Goal: Use online tool/utility: Use online tool/utility

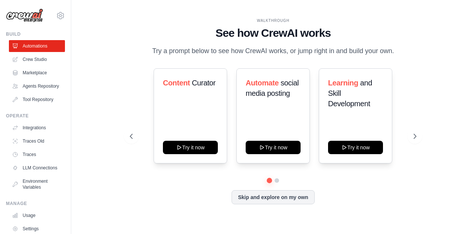
click at [115, 73] on div "WALKTHROUGH See how CrewAI works Try a prompt below to see how CrewAI works, or…" at bounding box center [273, 116] width 380 height 219
drag, startPoint x: 399, startPoint y: 50, endPoint x: 181, endPoint y: 25, distance: 218.9
click at [181, 25] on div "WALKTHROUGH See how CrewAI works Try a prompt below to see how CrewAI works, or…" at bounding box center [273, 37] width 286 height 39
click at [191, 30] on h1 "See how CrewAI works" at bounding box center [273, 32] width 286 height 13
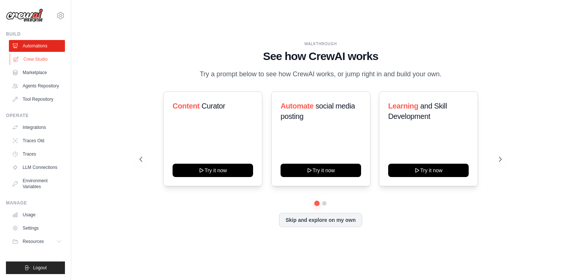
click at [45, 60] on link "Crew Studio" at bounding box center [38, 59] width 56 height 12
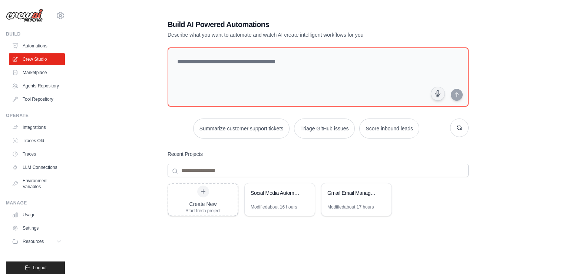
click at [109, 105] on div "Build AI Powered Automations Describe what you want to automate and watch AI cr…" at bounding box center [318, 160] width 470 height 306
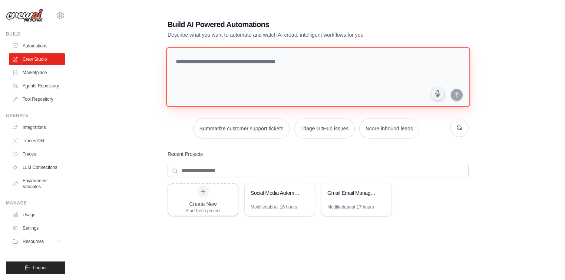
click at [269, 62] on textarea at bounding box center [318, 77] width 304 height 60
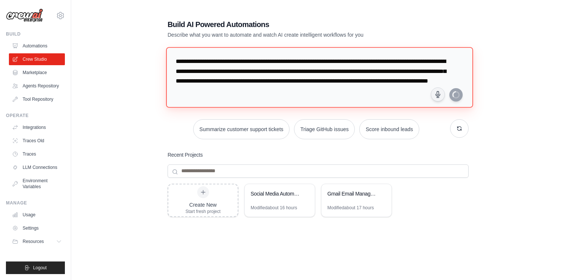
type textarea "**********"
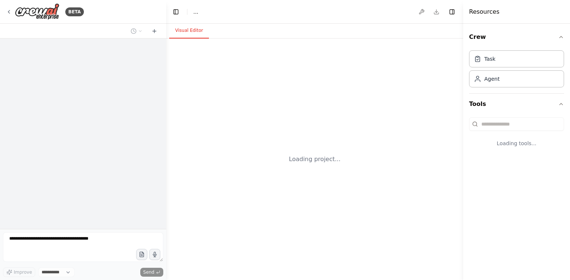
select select "****"
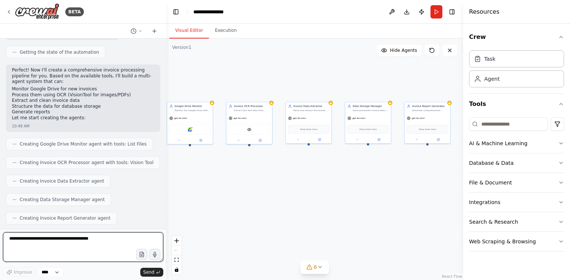
scroll to position [482, 0]
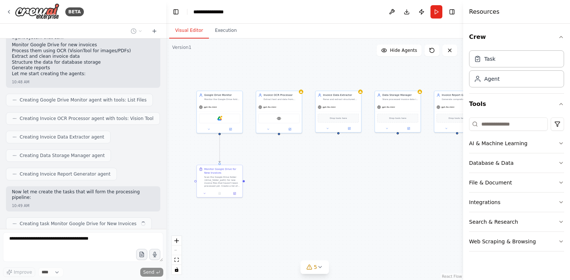
drag, startPoint x: 338, startPoint y: 61, endPoint x: 273, endPoint y: 80, distance: 68.0
click at [273, 80] on div ".deletable-edge-delete-btn { width: 20px; height: 20px; border: 0px solid #ffff…" at bounding box center [314, 160] width 297 height 242
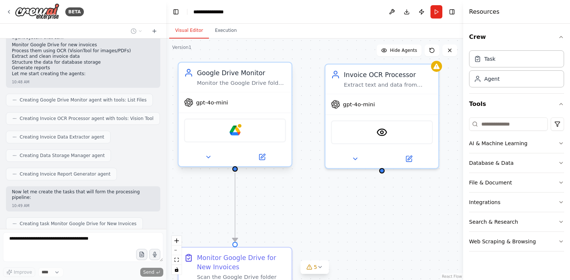
scroll to position [500, 0]
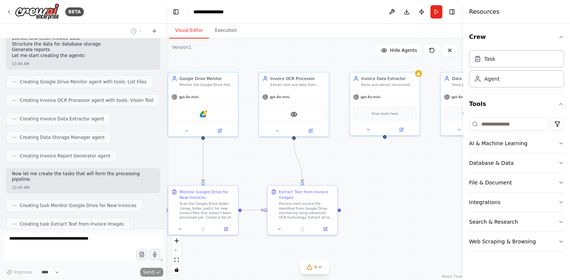
drag, startPoint x: 352, startPoint y: 52, endPoint x: 274, endPoint y: 63, distance: 79.4
click at [274, 63] on div ".deletable-edge-delete-btn { width: 20px; height: 20px; border: 0px solid #ffff…" at bounding box center [314, 160] width 297 height 242
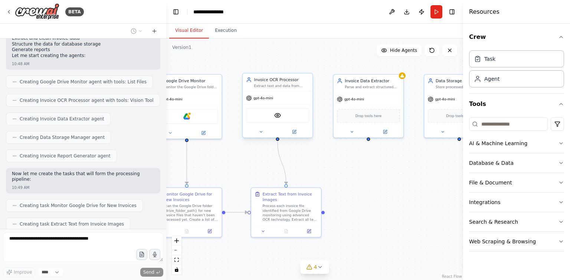
scroll to position [519, 0]
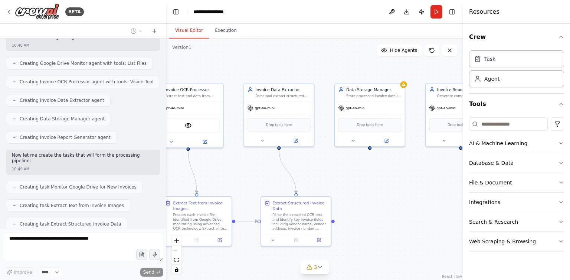
drag, startPoint x: 332, startPoint y: 65, endPoint x: 243, endPoint y: 74, distance: 89.9
click at [243, 74] on div ".deletable-edge-delete-btn { width: 20px; height: 20px; border: 0px solid #ffff…" at bounding box center [314, 160] width 297 height 242
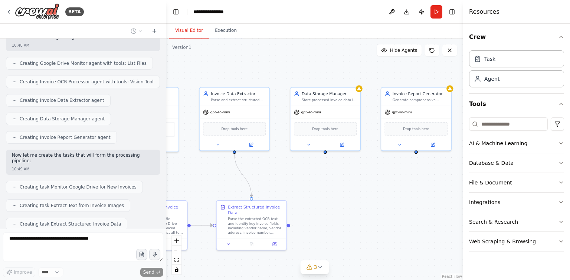
drag, startPoint x: 312, startPoint y: 70, endPoint x: 248, endPoint y: 81, distance: 64.8
click at [248, 77] on div ".deletable-edge-delete-btn { width: 20px; height: 20px; border: 0px solid #ffff…" at bounding box center [314, 160] width 297 height 242
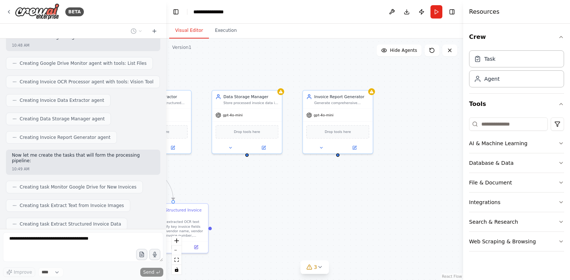
drag, startPoint x: 405, startPoint y: 76, endPoint x: 346, endPoint y: 76, distance: 59.0
click at [346, 76] on div ".deletable-edge-delete-btn { width: 20px; height: 20px; border: 0px solid #ffff…" at bounding box center [314, 160] width 297 height 242
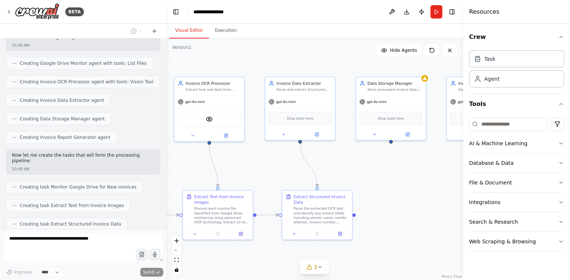
drag, startPoint x: 294, startPoint y: 77, endPoint x: 438, endPoint y: 63, distance: 144.6
click at [438, 63] on div ".deletable-edge-delete-btn { width: 20px; height: 20px; border: 0px solid #ffff…" at bounding box center [314, 160] width 297 height 242
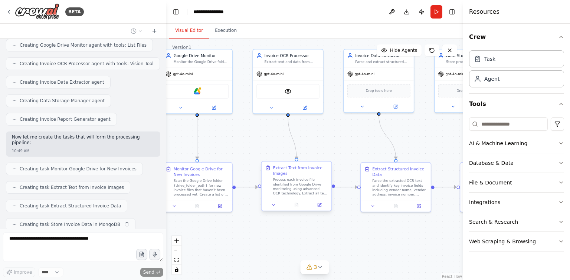
drag, startPoint x: 358, startPoint y: 166, endPoint x: 262, endPoint y: 184, distance: 97.7
click at [436, 140] on div ".deletable-edge-delete-btn { width: 20px; height: 20px; border: 0px solid #ffff…" at bounding box center [314, 160] width 297 height 242
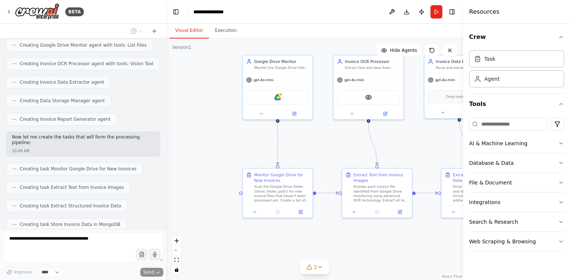
drag, startPoint x: 234, startPoint y: 147, endPoint x: 315, endPoint y: 151, distance: 80.6
click at [315, 151] on div ".deletable-edge-delete-btn { width: 20px; height: 20px; border: 0px solid #ffff…" at bounding box center [314, 160] width 297 height 242
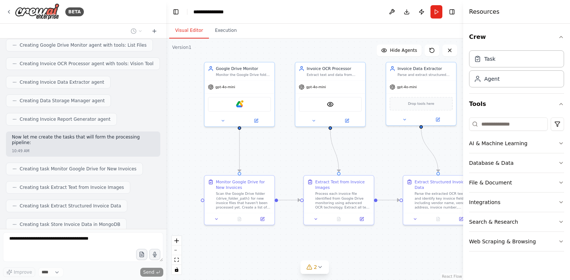
drag, startPoint x: 276, startPoint y: 155, endPoint x: 239, endPoint y: 158, distance: 37.2
click at [239, 157] on div ".deletable-edge-delete-btn { width: 20px; height: 20px; border: 0px solid #ffff…" at bounding box center [314, 160] width 297 height 242
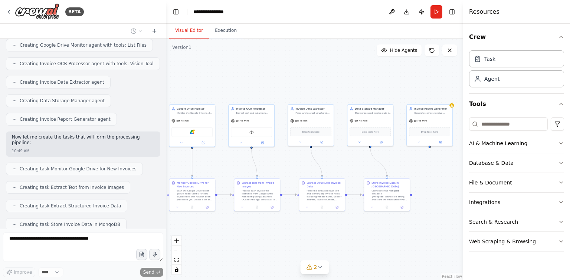
scroll to position [556, 0]
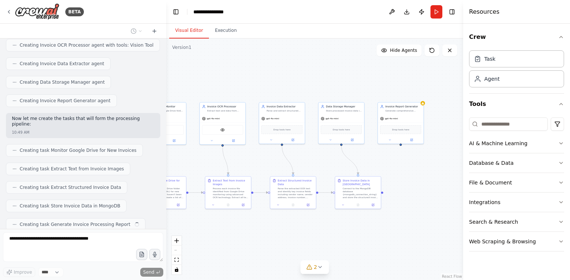
drag, startPoint x: 340, startPoint y: 65, endPoint x: 269, endPoint y: 81, distance: 72.2
click at [269, 81] on div ".deletable-edge-delete-btn { width: 20px; height: 20px; border: 0px solid #ffff…" at bounding box center [314, 160] width 297 height 242
drag, startPoint x: 280, startPoint y: 73, endPoint x: 346, endPoint y: 73, distance: 65.7
click at [346, 73] on div ".deletable-edge-delete-btn { width: 20px; height: 20px; border: 0px solid #ffff…" at bounding box center [314, 160] width 297 height 242
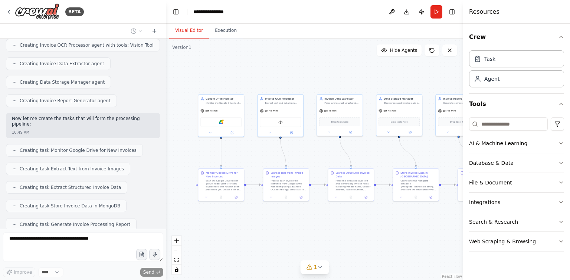
drag, startPoint x: 286, startPoint y: 80, endPoint x: 344, endPoint y: 72, distance: 58.4
click at [344, 72] on div ".deletable-edge-delete-btn { width: 20px; height: 20px; border: 0px solid #ffff…" at bounding box center [314, 160] width 297 height 242
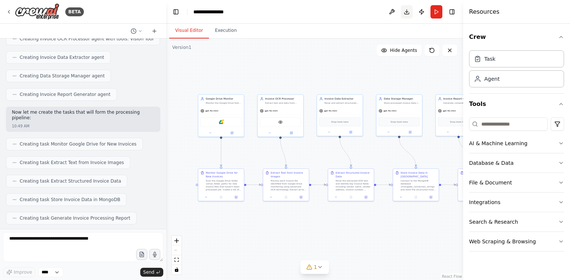
scroll to position [600, 0]
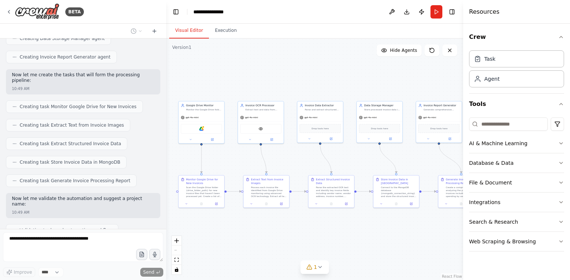
drag, startPoint x: 336, startPoint y: 79, endPoint x: 317, endPoint y: 86, distance: 20.8
click at [317, 86] on div ".deletable-edge-delete-btn { width: 20px; height: 20px; border: 0px solid #ffff…" at bounding box center [314, 160] width 297 height 242
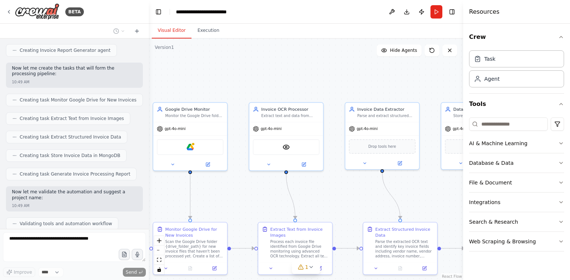
scroll to position [659, 0]
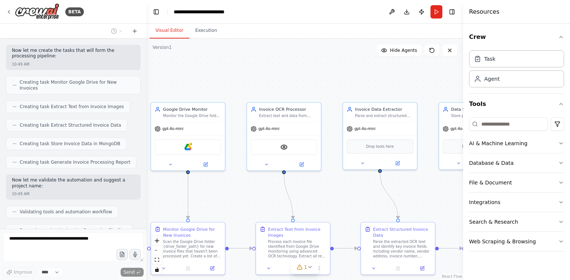
drag, startPoint x: 165, startPoint y: 94, endPoint x: 147, endPoint y: 98, distance: 18.6
click at [147, 98] on div "BETA i want to create a full piepling for rocessing my invoices by using some o…" at bounding box center [285, 140] width 570 height 280
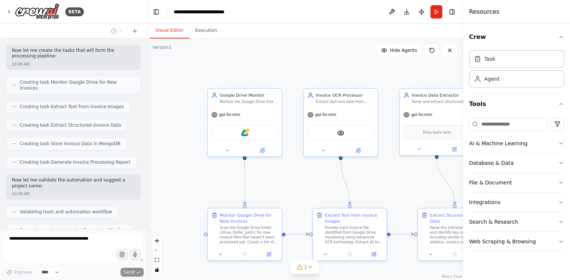
drag, startPoint x: 211, startPoint y: 83, endPoint x: 264, endPoint y: 70, distance: 54.4
click at [264, 70] on div ".deletable-edge-delete-btn { width: 20px; height: 20px; border: 0px solid #ffff…" at bounding box center [305, 160] width 316 height 242
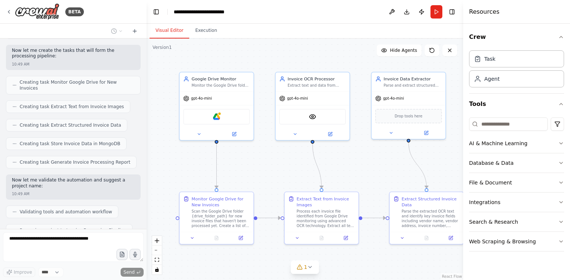
drag, startPoint x: 323, startPoint y: 79, endPoint x: 304, endPoint y: 62, distance: 24.7
click at [304, 62] on div ".deletable-edge-delete-btn { width: 20px; height: 20px; border: 0px solid #ffff…" at bounding box center [305, 160] width 316 height 242
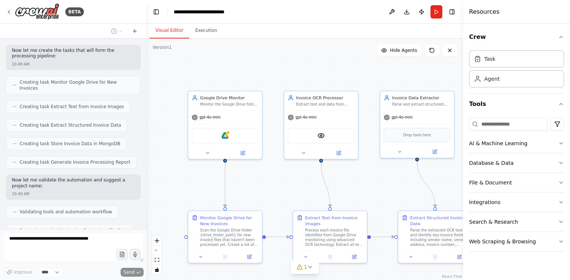
drag, startPoint x: 277, startPoint y: 63, endPoint x: 278, endPoint y: 82, distance: 18.9
click at [278, 82] on div ".deletable-edge-delete-btn { width: 20px; height: 20px; border: 0px solid #ffff…" at bounding box center [305, 160] width 316 height 242
click at [277, 82] on div ".deletable-edge-delete-btn { width: 20px; height: 20px; border: 0px solid #ffff…" at bounding box center [305, 160] width 316 height 242
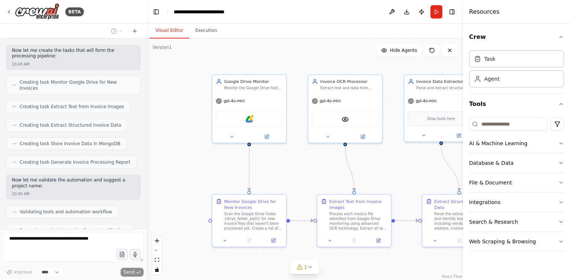
drag, startPoint x: 316, startPoint y: 80, endPoint x: 340, endPoint y: 64, distance: 29.1
click at [340, 64] on div ".deletable-edge-delete-btn { width: 20px; height: 20px; border: 0px solid #ffff…" at bounding box center [305, 160] width 316 height 242
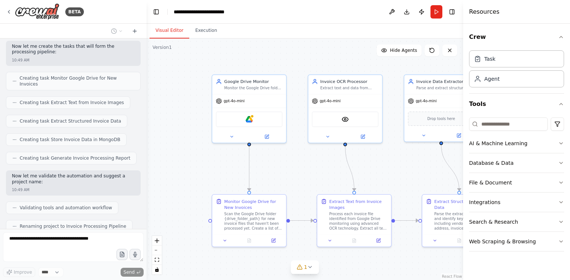
scroll to position [671, 0]
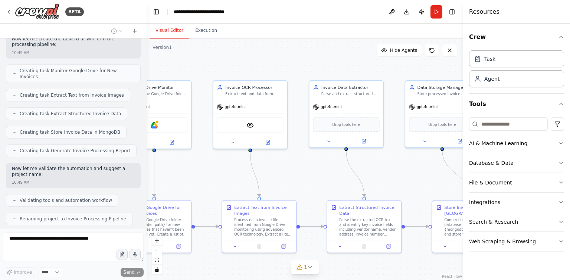
drag, startPoint x: 286, startPoint y: 57, endPoint x: 214, endPoint y: 63, distance: 72.2
click at [196, 63] on div ".deletable-edge-delete-btn { width: 20px; height: 20px; border: 0px solid #ffff…" at bounding box center [305, 160] width 316 height 242
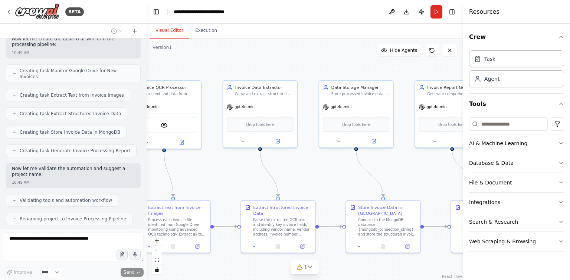
drag, startPoint x: 264, startPoint y: 63, endPoint x: 301, endPoint y: 63, distance: 37.1
click at [231, 63] on div ".deletable-edge-delete-btn { width: 20px; height: 20px; border: 0px solid #ffff…" at bounding box center [305, 160] width 316 height 242
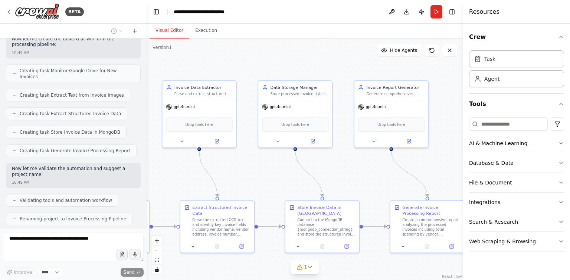
drag, startPoint x: 305, startPoint y: 63, endPoint x: 237, endPoint y: 63, distance: 67.5
click at [237, 63] on div ".deletable-edge-delete-btn { width: 20px; height: 20px; border: 0px solid #ffff…" at bounding box center [305, 160] width 316 height 242
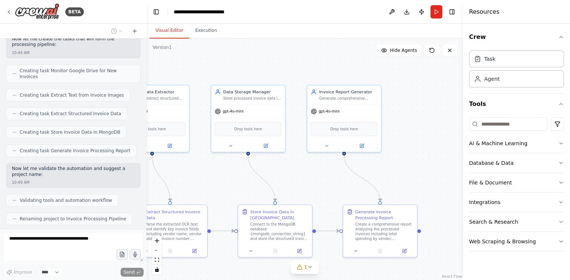
drag, startPoint x: 305, startPoint y: 63, endPoint x: 256, endPoint y: 68, distance: 49.2
click at [256, 68] on div ".deletable-edge-delete-btn { width: 20px; height: 20px; border: 0px solid #ffff…" at bounding box center [305, 160] width 316 height 242
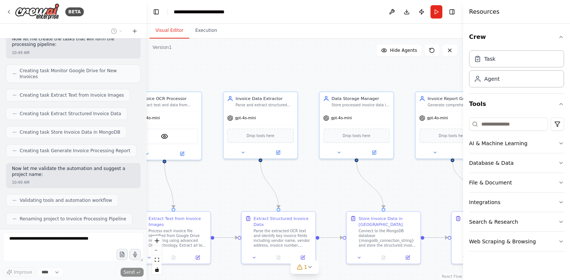
drag, startPoint x: 252, startPoint y: 66, endPoint x: 377, endPoint y: 71, distance: 125.9
click at [377, 71] on div ".deletable-edge-delete-btn { width: 20px; height: 20px; border: 0px solid #ffff…" at bounding box center [305, 160] width 316 height 242
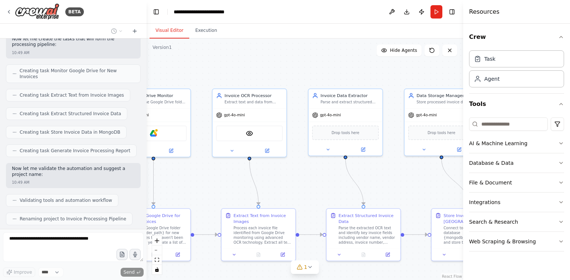
drag, startPoint x: 283, startPoint y: 65, endPoint x: 368, endPoint y: 62, distance: 84.3
click at [368, 62] on div ".deletable-edge-delete-btn { width: 20px; height: 20px; border: 0px solid #ffff…" at bounding box center [305, 160] width 316 height 242
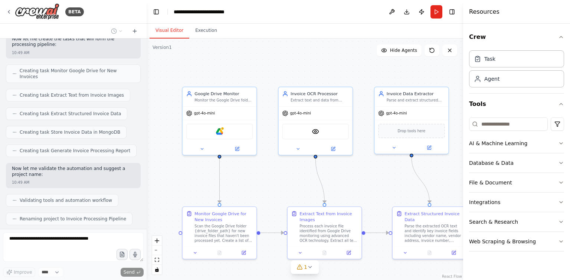
drag, startPoint x: 286, startPoint y: 66, endPoint x: 344, endPoint y: 65, distance: 58.6
click at [344, 65] on div ".deletable-edge-delete-btn { width: 20px; height: 20px; border: 0px solid #ffff…" at bounding box center [305, 160] width 316 height 242
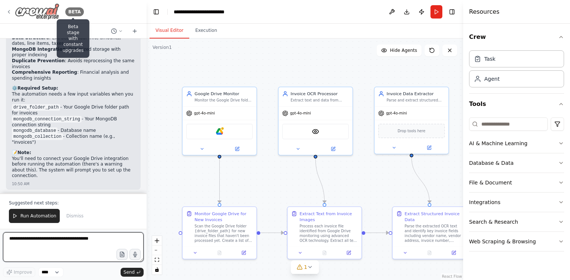
scroll to position [1057, 0]
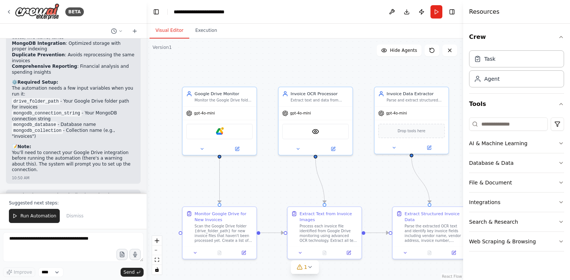
click at [275, 66] on div ".deletable-edge-delete-btn { width: 20px; height: 20px; border: 0px solid #ffff…" at bounding box center [305, 160] width 316 height 242
click at [247, 69] on div ".deletable-edge-delete-btn { width: 20px; height: 20px; border: 0px solid #ffff…" at bounding box center [305, 160] width 316 height 242
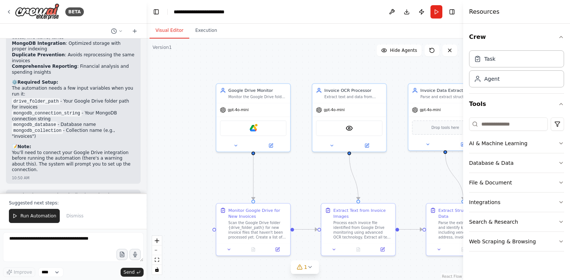
drag, startPoint x: 313, startPoint y: 69, endPoint x: 347, endPoint y: 65, distance: 33.9
click at [347, 65] on div ".deletable-edge-delete-btn { width: 20px; height: 20px; border: 0px solid #ffff…" at bounding box center [305, 160] width 316 height 242
click at [40, 216] on span "Run Automation" at bounding box center [38, 216] width 36 height 6
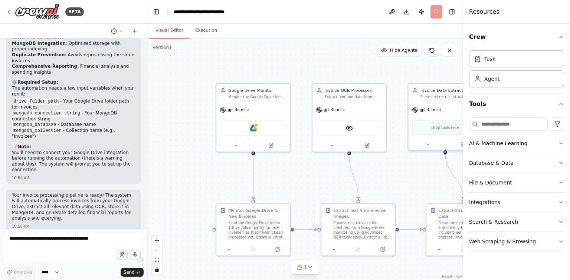
scroll to position [1022, 0]
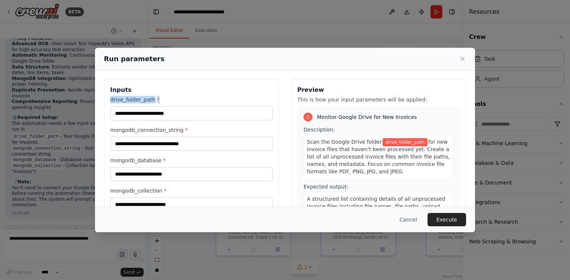
drag, startPoint x: 110, startPoint y: 99, endPoint x: 160, endPoint y: 99, distance: 50.1
click at [160, 99] on label "drive_folder_path *" at bounding box center [191, 99] width 162 height 7
click at [172, 98] on label "drive_folder_path *" at bounding box center [191, 99] width 162 height 7
click at [172, 106] on input "drive_folder_path *" at bounding box center [191, 113] width 162 height 14
drag, startPoint x: 107, startPoint y: 131, endPoint x: 196, endPoint y: 131, distance: 89.0
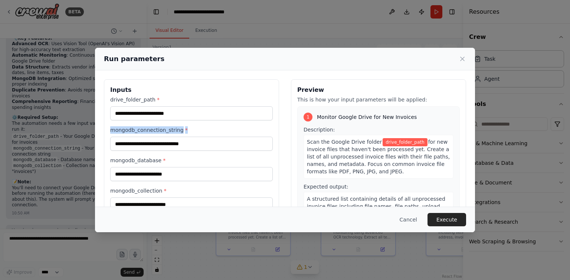
click at [196, 131] on div "Inputs drive_folder_path * mongodb_connection_string * mongodb_database * mongo…" at bounding box center [191, 167] width 175 height 176
drag, startPoint x: 109, startPoint y: 160, endPoint x: 170, endPoint y: 159, distance: 60.9
click at [170, 159] on div "Inputs drive_folder_path * mongodb_connection_string * mongodb_database * mongo…" at bounding box center [191, 167] width 175 height 176
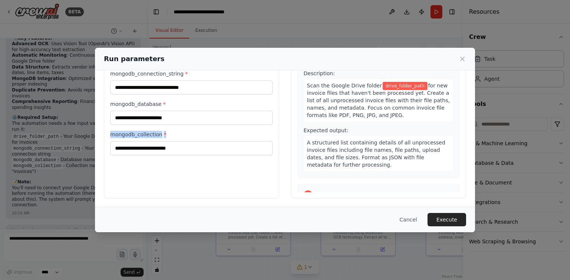
drag, startPoint x: 107, startPoint y: 134, endPoint x: 174, endPoint y: 133, distance: 67.2
click at [174, 133] on div "Inputs drive_folder_path * mongodb_connection_string * mongodb_database * mongo…" at bounding box center [191, 111] width 175 height 176
click at [174, 132] on label "mongodb_collection *" at bounding box center [191, 134] width 162 height 7
click at [174, 141] on input "mongodb_collection *" at bounding box center [191, 148] width 162 height 14
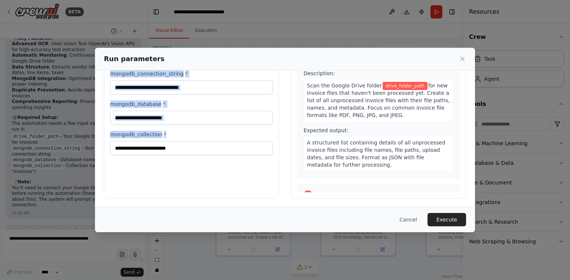
drag, startPoint x: 109, startPoint y: 99, endPoint x: 238, endPoint y: 190, distance: 157.1
click at [238, 190] on div "Inputs drive_folder_path * mongodb_connection_string * mongodb_database * mongo…" at bounding box center [191, 111] width 175 height 176
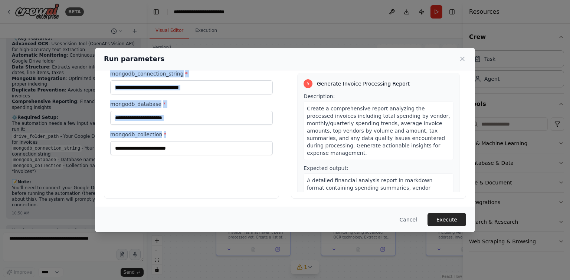
scroll to position [603, 0]
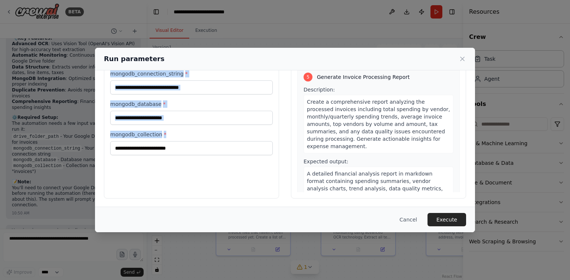
click at [192, 156] on div "Inputs drive_folder_path * mongodb_connection_string * mongodb_database * mongo…" at bounding box center [191, 111] width 175 height 176
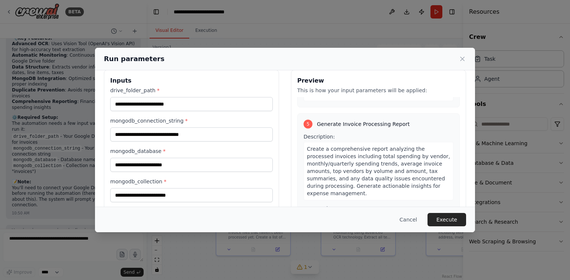
scroll to position [0, 0]
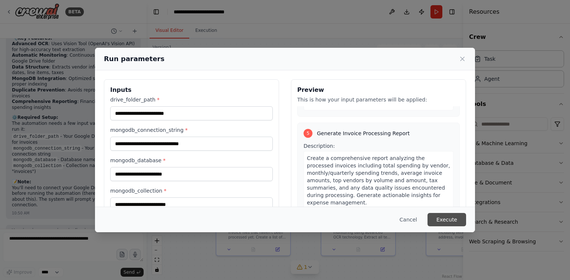
click at [451, 220] on button "Execute" at bounding box center [446, 219] width 39 height 13
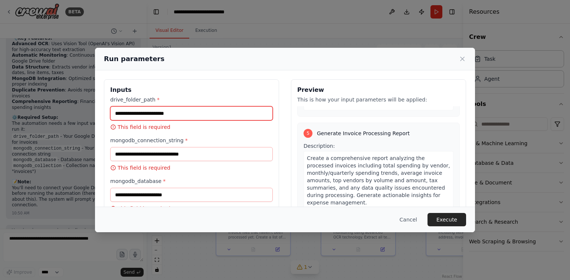
click at [144, 112] on input "drive_folder_path *" at bounding box center [191, 113] width 162 height 14
paste input "**********"
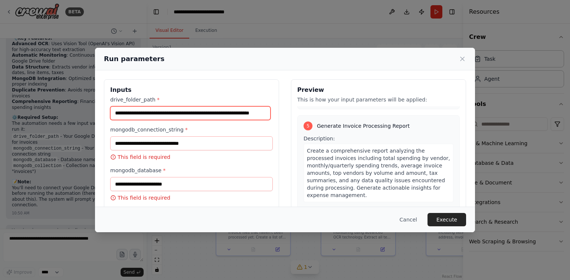
type input "**********"
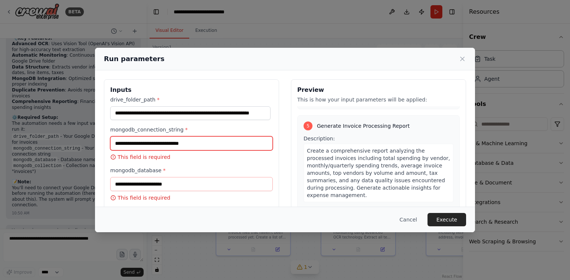
scroll to position [0, 0]
click at [161, 145] on input "mongodb_connection_string *" at bounding box center [191, 144] width 162 height 14
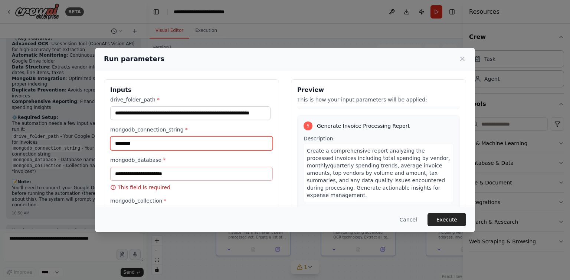
type input "********"
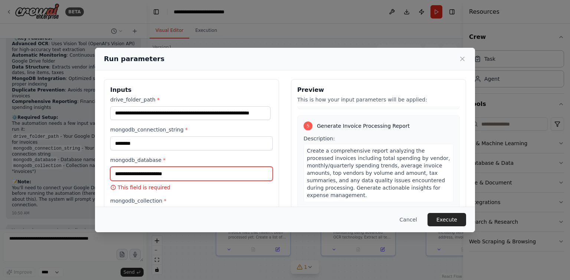
click at [159, 173] on input "mongodb_database *" at bounding box center [191, 174] width 162 height 14
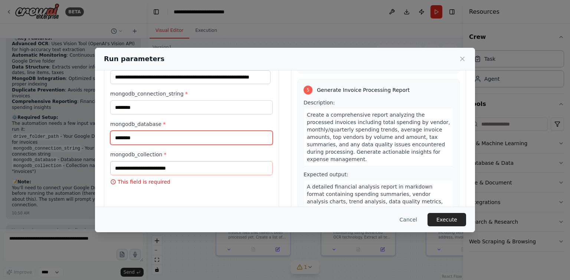
scroll to position [56, 0]
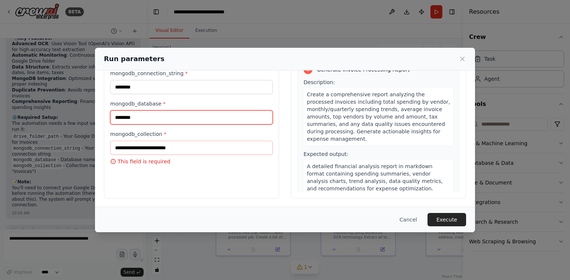
type input "********"
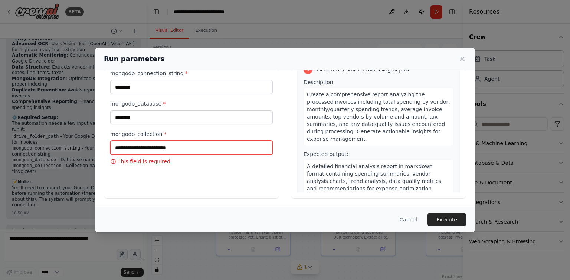
click at [165, 145] on input "mongodb_collection *" at bounding box center [191, 148] width 162 height 14
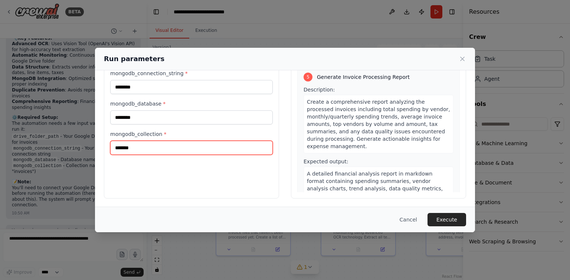
type input "*******"
click at [434, 213] on div "Cancel Execute" at bounding box center [285, 220] width 380 height 26
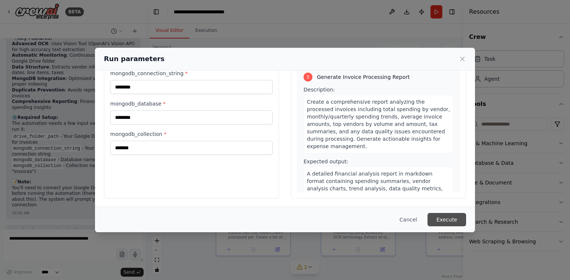
click at [448, 214] on button "Execute" at bounding box center [446, 219] width 39 height 13
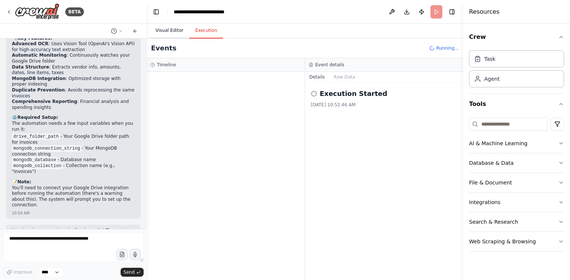
click at [157, 33] on button "Visual Editor" at bounding box center [170, 31] width 40 height 16
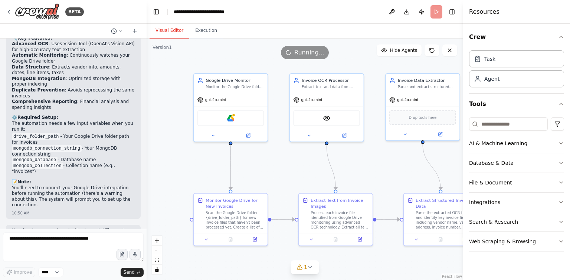
drag, startPoint x: 218, startPoint y: 172, endPoint x: 196, endPoint y: 162, distance: 24.7
click at [196, 162] on div ".deletable-edge-delete-btn { width: 20px; height: 20px; border: 0px solid #ffff…" at bounding box center [305, 160] width 316 height 242
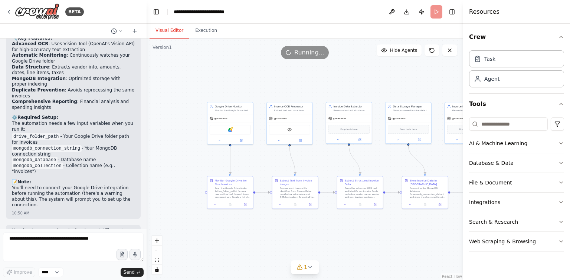
drag, startPoint x: 269, startPoint y: 89, endPoint x: 223, endPoint y: 96, distance: 47.2
click at [223, 96] on div ".deletable-edge-delete-btn { width: 20px; height: 20px; border: 0px solid #ffff…" at bounding box center [305, 160] width 316 height 242
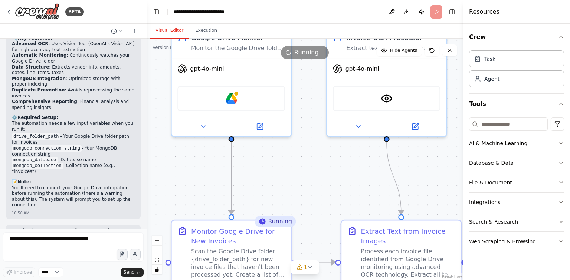
drag, startPoint x: 181, startPoint y: 148, endPoint x: 209, endPoint y: 189, distance: 49.6
click at [209, 189] on div ".deletable-edge-delete-btn { width: 20px; height: 20px; border: 0px solid #ffff…" at bounding box center [305, 160] width 316 height 242
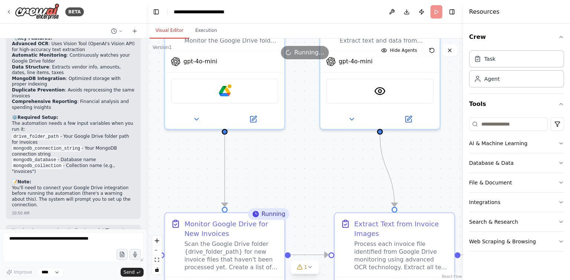
drag, startPoint x: 287, startPoint y: 206, endPoint x: 257, endPoint y: 168, distance: 48.3
click at [257, 162] on div ".deletable-edge-delete-btn { width: 20px; height: 20px; border: 0px solid #ffff…" at bounding box center [305, 160] width 316 height 242
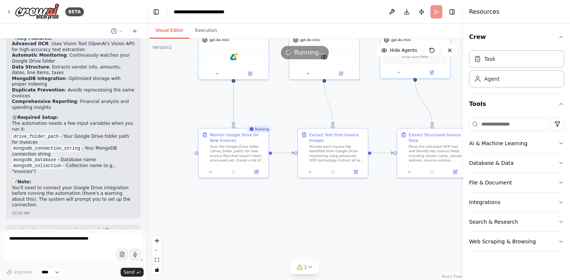
click at [257, 126] on div ".deletable-edge-delete-btn { width: 20px; height: 20px; border: 0px solid #ffff…" at bounding box center [305, 160] width 316 height 242
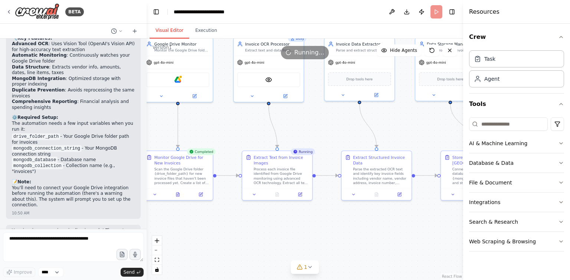
drag, startPoint x: 266, startPoint y: 114, endPoint x: 210, endPoint y: 123, distance: 56.7
click at [210, 123] on div ".deletable-edge-delete-btn { width: 20px; height: 20px; border: 0px solid #ffff…" at bounding box center [305, 160] width 316 height 242
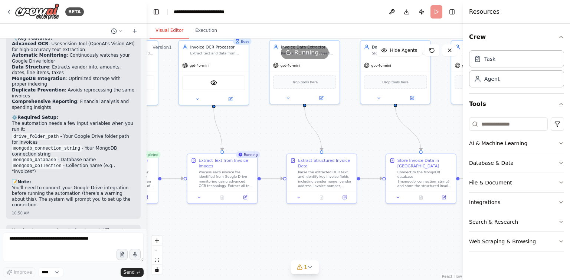
drag, startPoint x: 335, startPoint y: 138, endPoint x: 286, endPoint y: 141, distance: 49.0
click at [286, 141] on div ".deletable-edge-delete-btn { width: 20px; height: 20px; border: 0px solid #ffff…" at bounding box center [305, 160] width 316 height 242
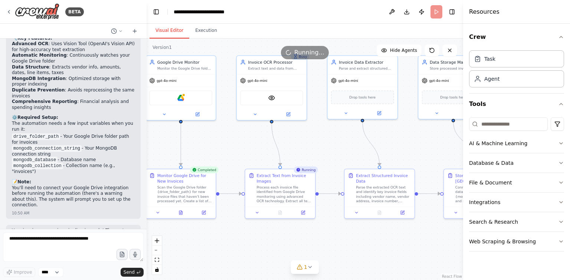
drag, startPoint x: 358, startPoint y: 137, endPoint x: 416, endPoint y: 152, distance: 59.8
click at [416, 152] on div ".deletable-edge-delete-btn { width: 20px; height: 20px; border: 0px solid #ffff…" at bounding box center [305, 160] width 316 height 242
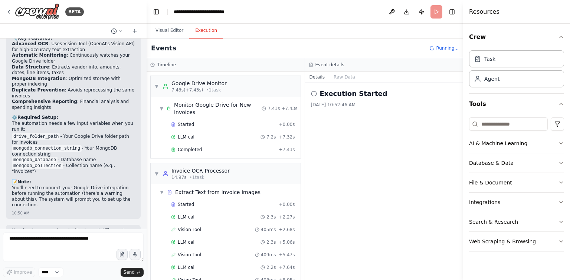
click at [207, 28] on button "Execution" at bounding box center [206, 31] width 34 height 16
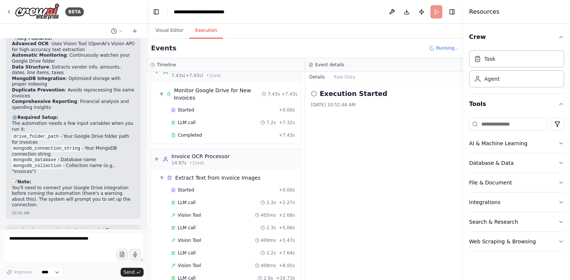
scroll to position [0, 0]
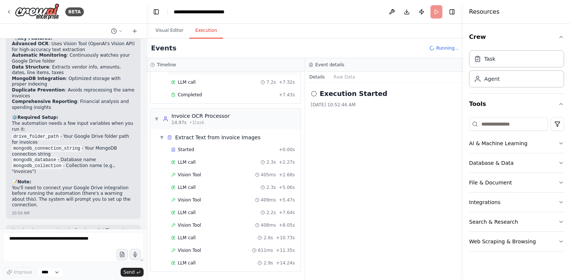
click at [200, 131] on div "▼ Extract Text from Invoice Images Started + 0.00s LLM call 2.3s + 2.27s Vision…" at bounding box center [229, 200] width 144 height 139
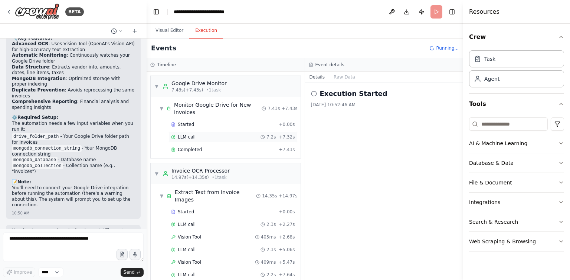
click at [193, 138] on span "LLM call" at bounding box center [187, 137] width 18 height 6
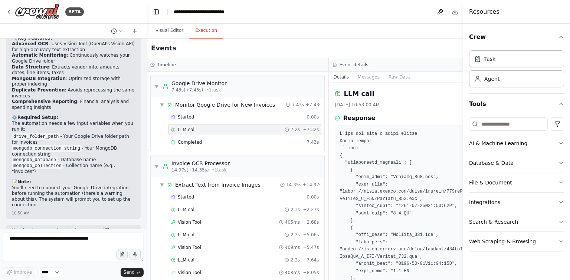
scroll to position [172, 0]
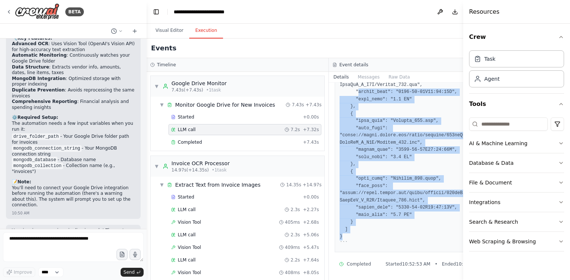
drag, startPoint x: 386, startPoint y: 240, endPoint x: 348, endPoint y: 92, distance: 152.4
click at [348, 92] on pre at bounding box center [419, 102] width 161 height 289
click at [398, 145] on pre at bounding box center [419, 102] width 161 height 289
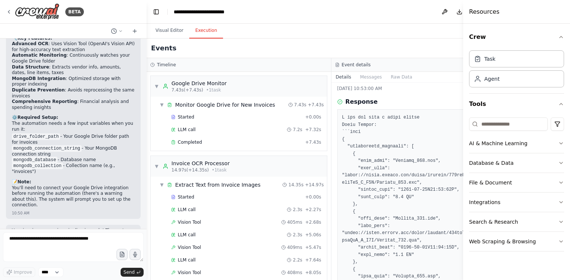
scroll to position [0, 0]
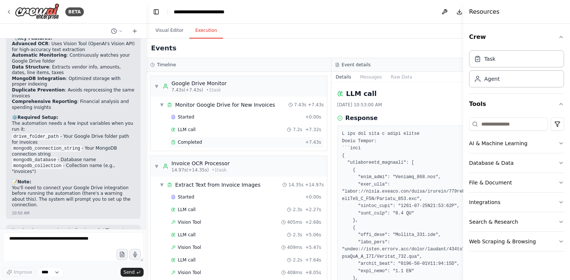
click at [201, 142] on div "Completed" at bounding box center [236, 142] width 131 height 6
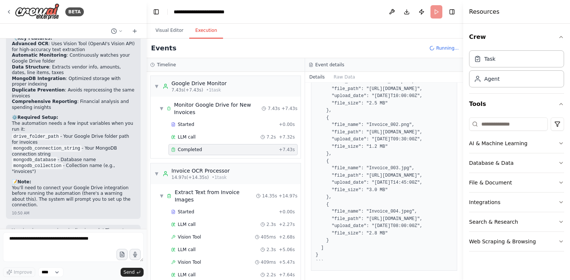
scroll to position [203, 0]
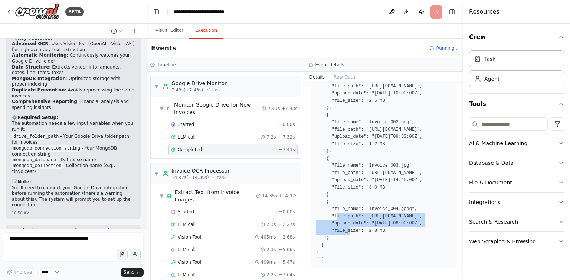
drag, startPoint x: 340, startPoint y: 152, endPoint x: 405, endPoint y: 160, distance: 65.9
click at [405, 160] on pre "```json { "unprocessed_invoices": [ { "file_name": "Invoice_001.pdf", "file_pat…" at bounding box center [384, 155] width 137 height 217
click at [372, 160] on pre "```json { "unprocessed_invoices": [ { "file_name": "Invoice_001.pdf", "file_pat…" at bounding box center [384, 155] width 137 height 217
drag, startPoint x: 411, startPoint y: 159, endPoint x: 365, endPoint y: 157, distance: 46.0
click at [365, 157] on pre "```json { "unprocessed_invoices": [ { "file_name": "Invoice_001.pdf", "file_pat…" at bounding box center [384, 155] width 137 height 217
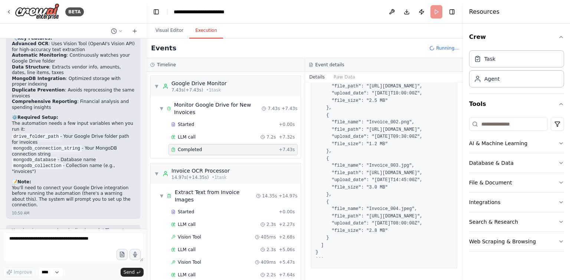
click at [377, 177] on pre "```json { "unprocessed_invoices": [ { "file_name": "Invoice_001.pdf", "file_pat…" at bounding box center [384, 155] width 137 height 217
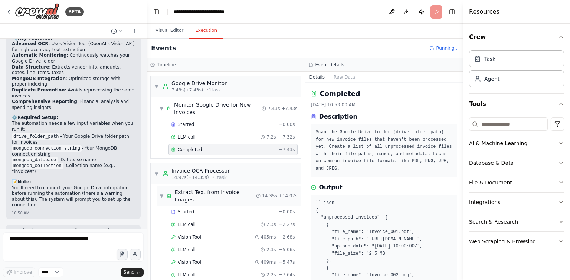
scroll to position [128, 0]
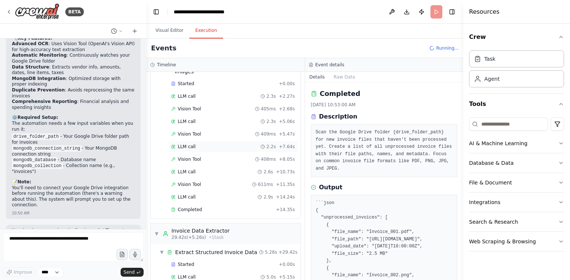
click at [208, 141] on div "LLM call 2.2s + 7.64s" at bounding box center [232, 146] width 129 height 11
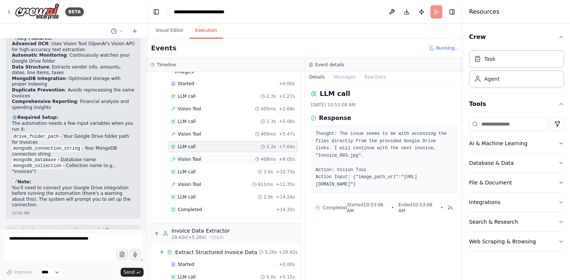
click at [199, 157] on div "Vision Tool 408ms + 8.05s" at bounding box center [233, 160] width 124 height 6
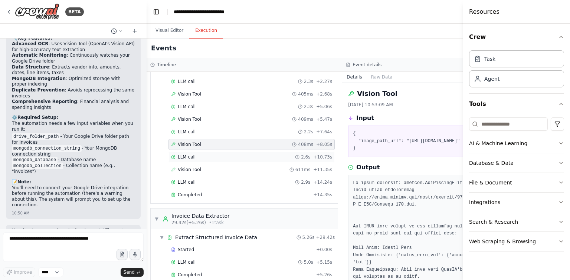
click at [197, 158] on div "LLM call 2.6s + 10.73s" at bounding box center [251, 157] width 161 height 6
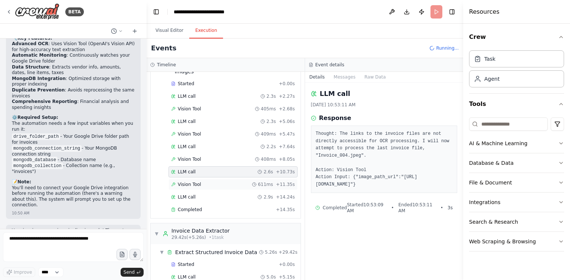
click at [196, 182] on span "Vision Tool" at bounding box center [189, 185] width 23 height 6
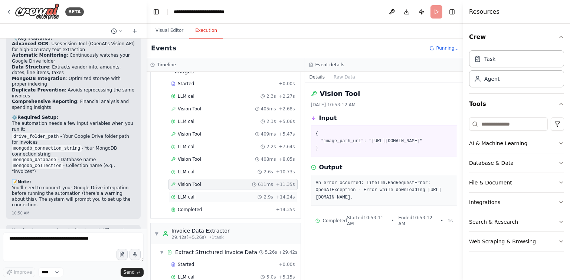
click at [194, 194] on div "LLM call 2.9s + 14.24s" at bounding box center [233, 197] width 124 height 6
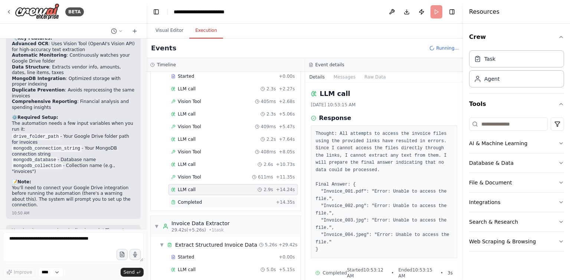
click at [195, 200] on span "Completed" at bounding box center [190, 203] width 24 height 6
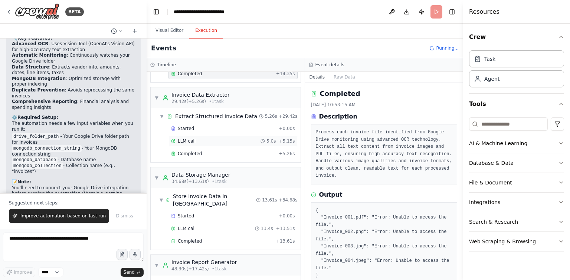
scroll to position [1057, 0]
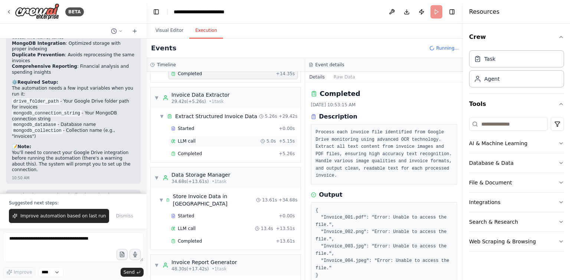
click at [206, 138] on div "LLM call 5.0s + 5.15s" at bounding box center [233, 141] width 124 height 6
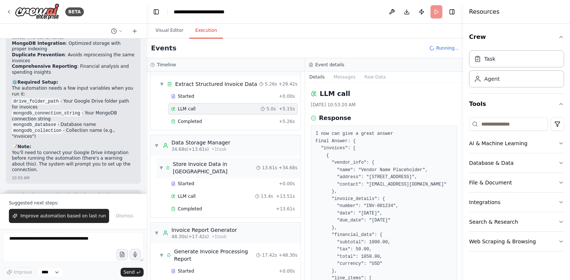
scroll to position [311, 0]
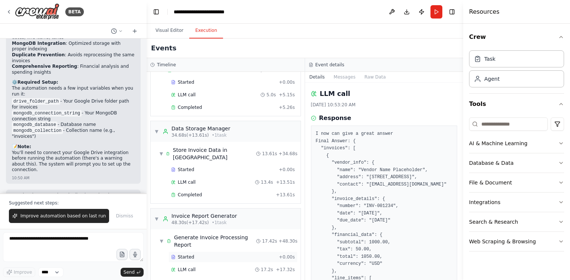
click at [196, 255] on div "Started" at bounding box center [223, 258] width 105 height 6
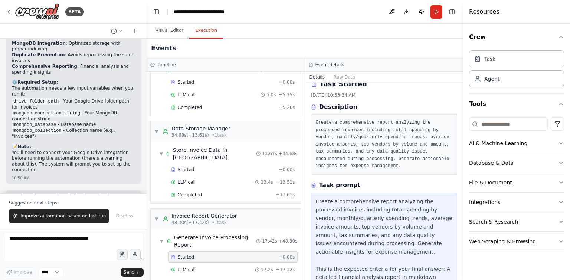
scroll to position [0, 0]
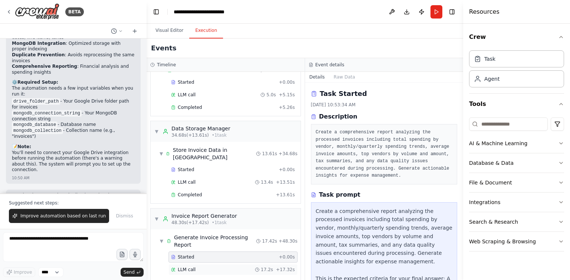
click at [227, 267] on div "LLM call 17.2s + 17.32s" at bounding box center [233, 270] width 124 height 6
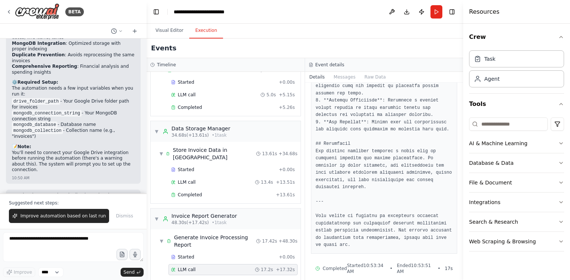
scroll to position [527, 0]
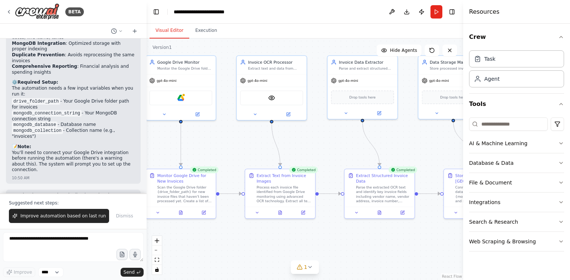
click at [167, 35] on button "Visual Editor" at bounding box center [170, 31] width 40 height 16
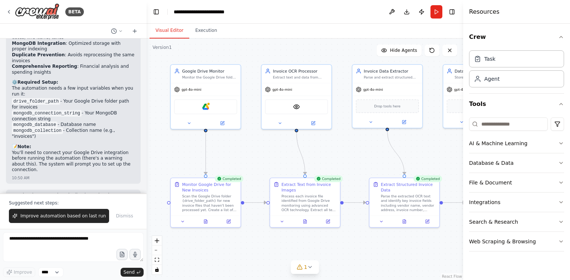
drag, startPoint x: 238, startPoint y: 147, endPoint x: 263, endPoint y: 156, distance: 26.4
click at [263, 156] on div ".deletable-edge-delete-btn { width: 20px; height: 20px; border: 0px solid #ffff…" at bounding box center [305, 160] width 316 height 242
click at [58, 217] on span "Improve automation based on last run" at bounding box center [62, 216] width 85 height 6
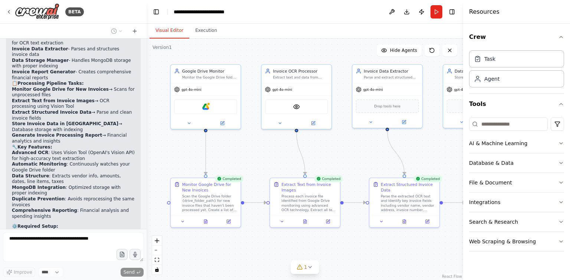
scroll to position [1041, 0]
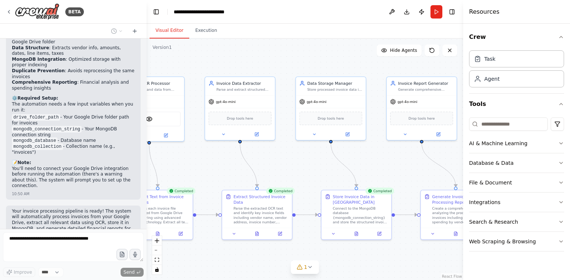
drag, startPoint x: 362, startPoint y: 155, endPoint x: 215, endPoint y: 168, distance: 147.8
click at [215, 168] on div ".deletable-edge-delete-btn { width: 20px; height: 20px; border: 0px solid #ffff…" at bounding box center [305, 160] width 316 height 242
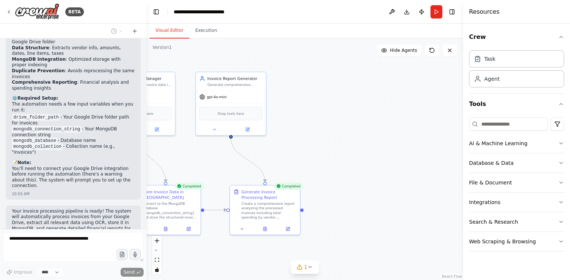
drag, startPoint x: 388, startPoint y: 167, endPoint x: 197, endPoint y: 162, distance: 190.8
click at [197, 162] on div ".deletable-edge-delete-btn { width: 20px; height: 20px; border: 0px solid #ffff…" at bounding box center [305, 160] width 316 height 242
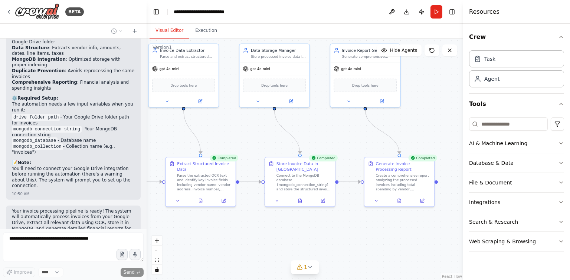
drag, startPoint x: 298, startPoint y: 158, endPoint x: 433, endPoint y: 129, distance: 137.2
click at [433, 129] on div ".deletable-edge-delete-btn { width: 20px; height: 20px; border: 0px solid #ffff…" at bounding box center [305, 160] width 316 height 242
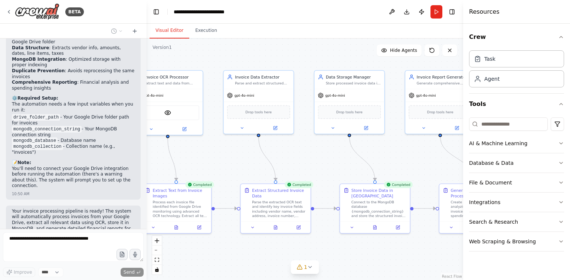
drag, startPoint x: 325, startPoint y: 127, endPoint x: 401, endPoint y: 156, distance: 81.9
click at [401, 156] on div ".deletable-edge-delete-btn { width: 20px; height: 20px; border: 0px solid #ffff…" at bounding box center [305, 160] width 316 height 242
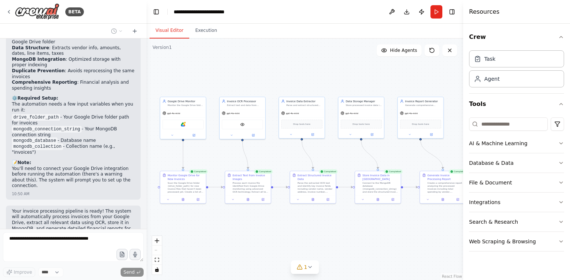
drag, startPoint x: 309, startPoint y: 150, endPoint x: 334, endPoint y: 150, distance: 24.1
click at [334, 150] on div ".deletable-edge-delete-btn { width: 20px; height: 20px; border: 0px solid #ffff…" at bounding box center [305, 160] width 316 height 242
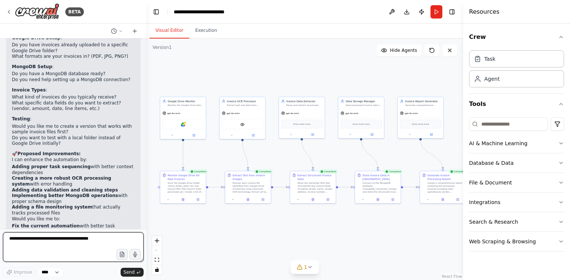
scroll to position [1425, 0]
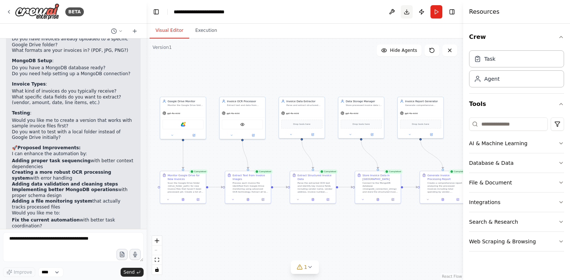
click at [408, 10] on button "Download" at bounding box center [407, 11] width 12 height 13
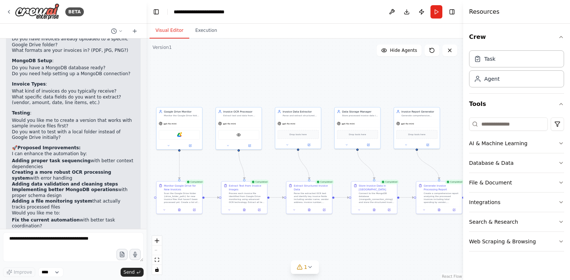
drag, startPoint x: 311, startPoint y: 84, endPoint x: 336, endPoint y: 87, distance: 26.1
click at [336, 87] on div ".deletable-edge-delete-btn { width: 20px; height: 20px; border: 0px solid #ffff…" at bounding box center [305, 160] width 316 height 242
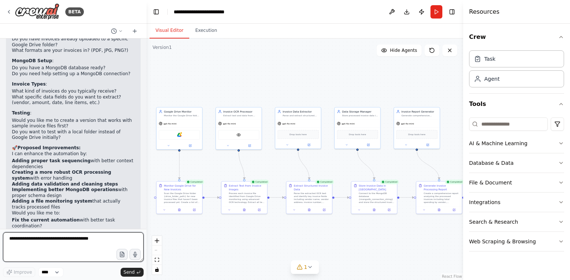
click at [57, 246] on textarea at bounding box center [73, 248] width 141 height 30
type textarea "**********"
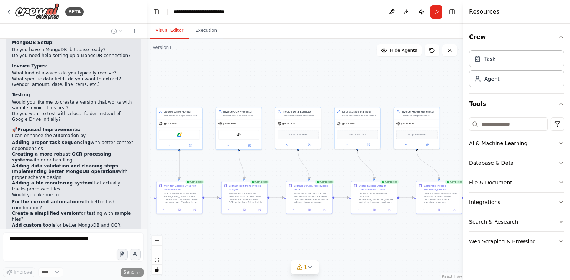
scroll to position [1475, 0]
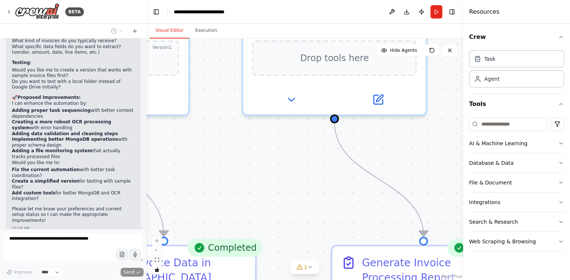
drag, startPoint x: 413, startPoint y: 160, endPoint x: 240, endPoint y: 182, distance: 174.6
click at [240, 182] on div ".deletable-edge-delete-btn { width: 20px; height: 20px; border: 0px solid #ffff…" at bounding box center [305, 160] width 316 height 242
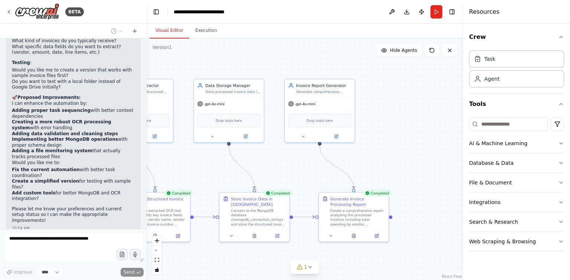
drag, startPoint x: 388, startPoint y: 151, endPoint x: 347, endPoint y: 158, distance: 42.5
click at [347, 158] on div ".deletable-edge-delete-btn { width: 20px; height: 20px; border: 0px solid #ffff…" at bounding box center [305, 160] width 316 height 242
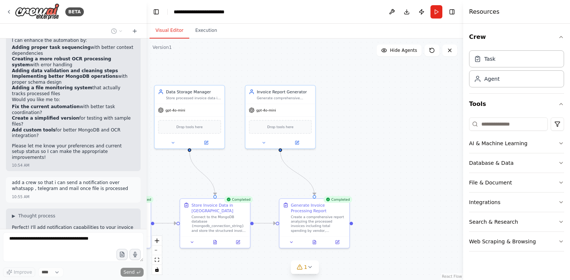
scroll to position [1544, 0]
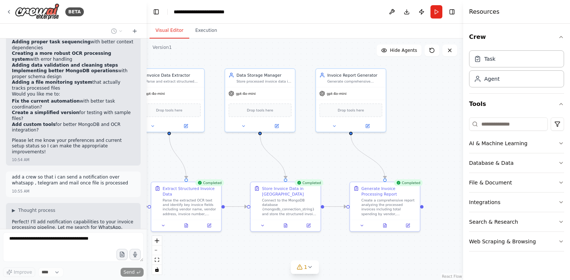
drag, startPoint x: 337, startPoint y: 180, endPoint x: 408, endPoint y: 163, distance: 72.9
click at [408, 163] on div ".deletable-edge-delete-btn { width: 20px; height: 20px; border: 0px solid #ffff…" at bounding box center [305, 160] width 316 height 242
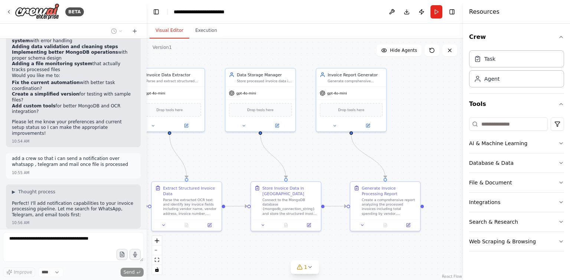
scroll to position [1580, 0]
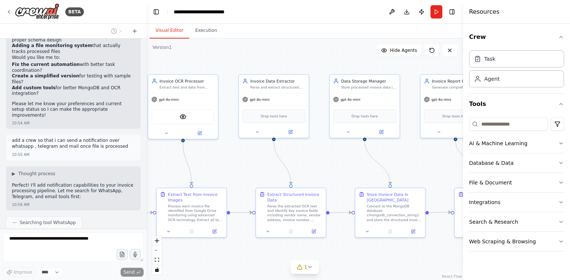
drag, startPoint x: 321, startPoint y: 161, endPoint x: 405, endPoint y: 162, distance: 84.2
click at [440, 159] on div ".deletable-edge-delete-btn { width: 20px; height: 20px; border: 0px solid #ffff…" at bounding box center [305, 160] width 316 height 242
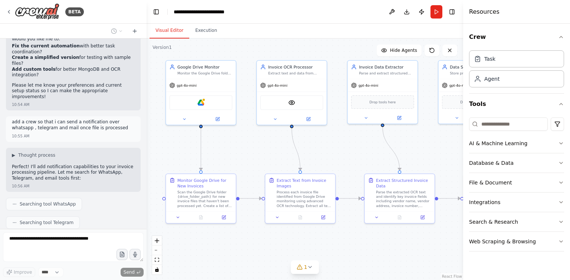
drag, startPoint x: 245, startPoint y: 168, endPoint x: 276, endPoint y: 166, distance: 31.2
click at [339, 163] on div ".deletable-edge-delete-btn { width: 20px; height: 20px; border: 0px solid #ffff…" at bounding box center [305, 160] width 316 height 242
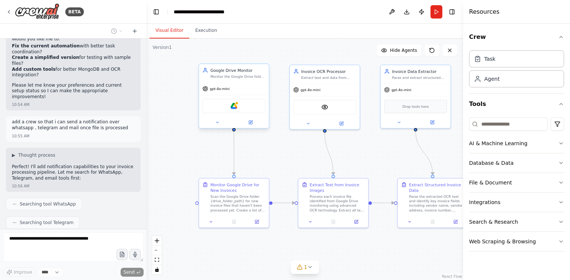
drag, startPoint x: 236, startPoint y: 159, endPoint x: 245, endPoint y: 113, distance: 46.9
click at [269, 163] on div ".deletable-edge-delete-btn { width: 20px; height: 20px; border: 0px solid #ffff…" at bounding box center [305, 160] width 316 height 242
click at [246, 108] on div "Google Drive" at bounding box center [234, 105] width 63 height 15
click at [230, 106] on div "Google Drive" at bounding box center [234, 105] width 63 height 15
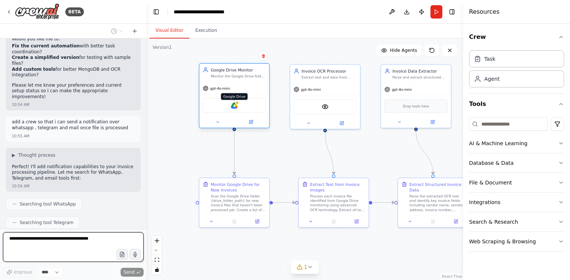
click at [233, 107] on img at bounding box center [234, 105] width 7 height 7
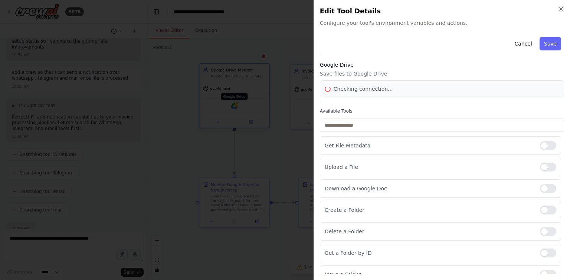
click at [233, 107] on div at bounding box center [285, 140] width 570 height 280
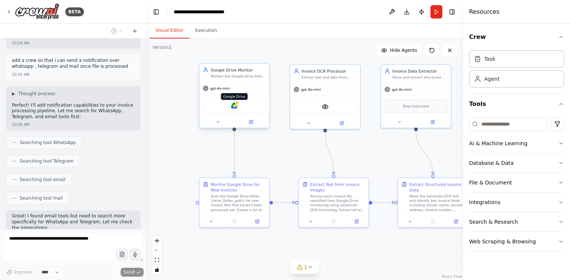
click at [233, 107] on img at bounding box center [234, 105] width 7 height 7
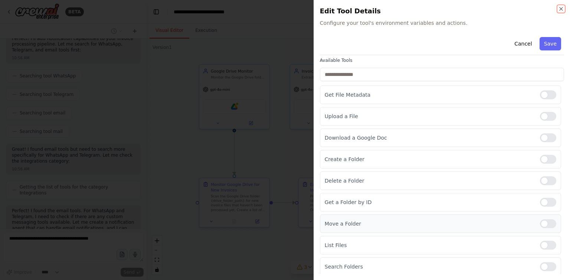
scroll to position [0, 0]
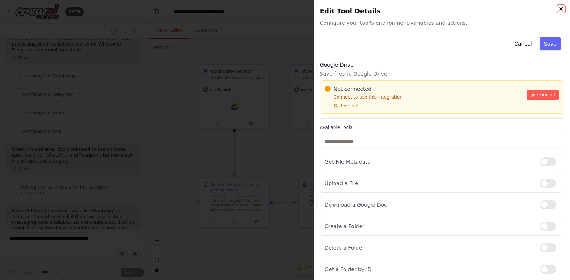
click at [562, 7] on icon "button" at bounding box center [560, 8] width 3 height 3
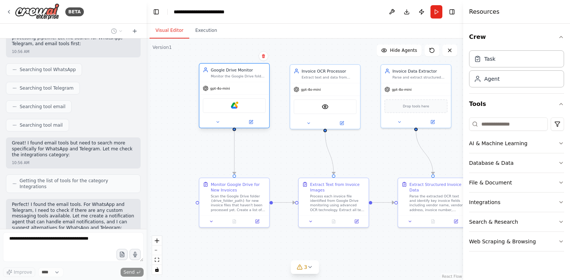
scroll to position [1772, 0]
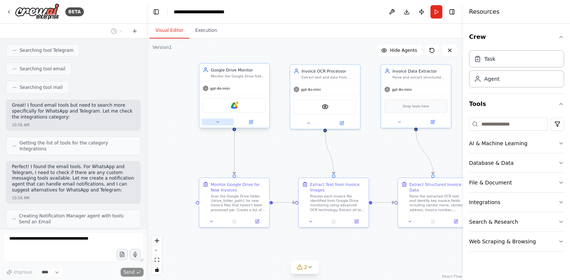
click at [217, 122] on icon at bounding box center [218, 122] width 2 height 1
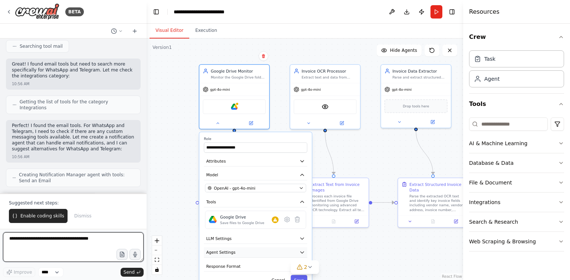
scroll to position [1819, 0]
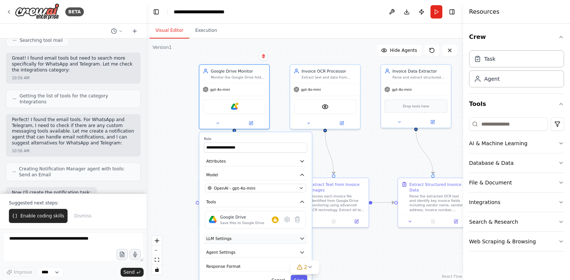
click at [303, 239] on icon "button" at bounding box center [302, 239] width 6 height 6
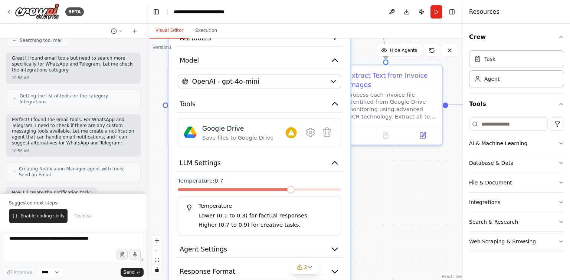
drag, startPoint x: 413, startPoint y: 179, endPoint x: 416, endPoint y: 40, distance: 139.2
click at [416, 40] on div ".deletable-edge-delete-btn { width: 20px; height: 20px; border: 0px solid #ffff…" at bounding box center [305, 160] width 316 height 242
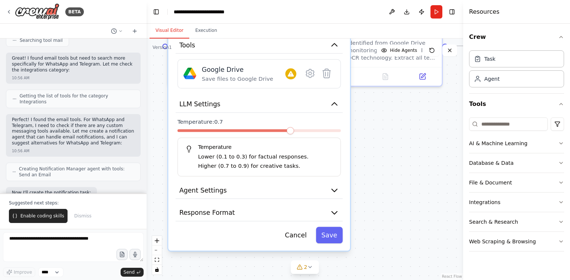
drag, startPoint x: 391, startPoint y: 200, endPoint x: 390, endPoint y: 141, distance: 59.0
click at [390, 141] on div ".deletable-edge-delete-btn { width: 20px; height: 20px; border: 0px solid #ffff…" at bounding box center [305, 160] width 316 height 242
click at [339, 187] on button "Agent Settings" at bounding box center [258, 190] width 167 height 17
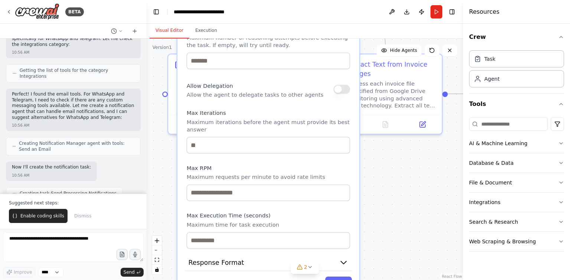
drag, startPoint x: 286, startPoint y: 229, endPoint x: 292, endPoint y: 11, distance: 218.2
click at [292, 11] on main "**********" at bounding box center [305, 140] width 316 height 280
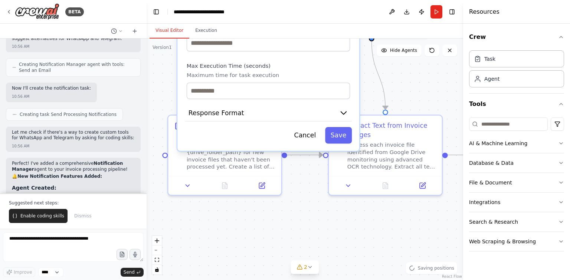
drag, startPoint x: 245, startPoint y: 200, endPoint x: 245, endPoint y: 43, distance: 156.9
click at [245, 62] on div "Max Execution Time (seconds) Maximum time for task execution" at bounding box center [268, 80] width 163 height 37
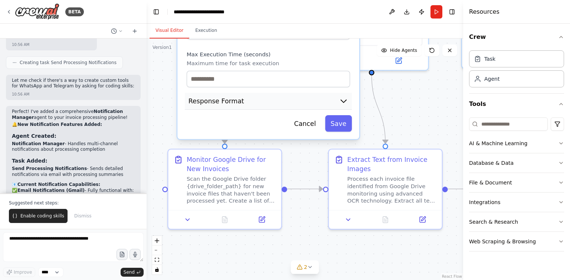
click at [344, 96] on icon "button" at bounding box center [343, 100] width 9 height 9
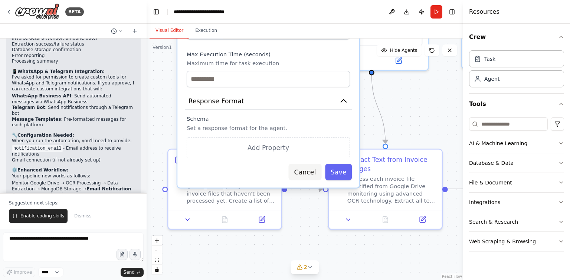
click at [316, 169] on button "Cancel" at bounding box center [305, 172] width 33 height 17
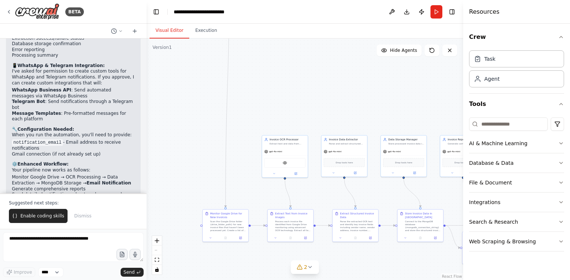
drag, startPoint x: 306, startPoint y: 122, endPoint x: 257, endPoint y: 222, distance: 111.0
click at [257, 222] on div ".deletable-edge-delete-btn { width: 20px; height: 20px; border: 0px solid #ffff…" at bounding box center [305, 160] width 316 height 242
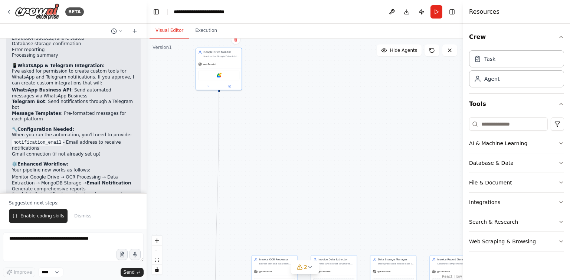
drag, startPoint x: 310, startPoint y: 113, endPoint x: 311, endPoint y: 214, distance: 101.3
click at [312, 214] on div ".deletable-edge-delete-btn { width: 20px; height: 20px; border: 0px solid #ffff…" at bounding box center [305, 160] width 316 height 242
drag, startPoint x: 294, startPoint y: 164, endPoint x: 292, endPoint y: 190, distance: 26.0
click at [292, 190] on div ".deletable-edge-delete-btn { width: 20px; height: 20px; border: 0px solid #ffff…" at bounding box center [305, 160] width 316 height 242
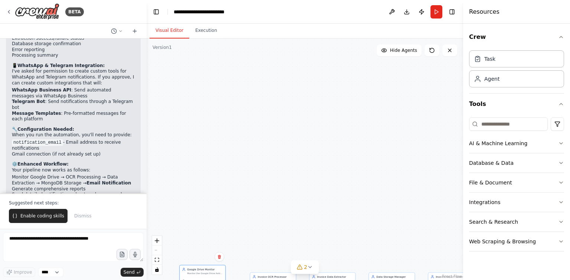
drag, startPoint x: 234, startPoint y: 123, endPoint x: 220, endPoint y: 292, distance: 169.8
click at [220, 280] on html "BETA i want to create a full piepling for rocessing my invoices by using some o…" at bounding box center [285, 140] width 570 height 280
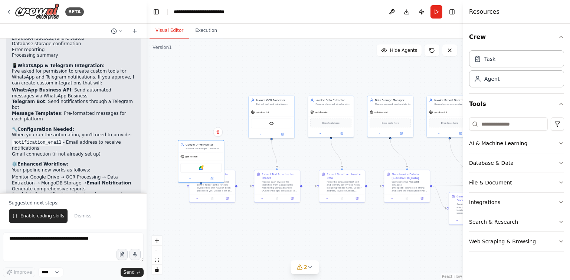
drag, startPoint x: 261, startPoint y: 227, endPoint x: 260, endPoint y: 94, distance: 132.5
click at [260, 94] on div ".deletable-edge-delete-btn { width: 20px; height: 20px; border: 0px solid #ffff…" at bounding box center [305, 160] width 316 height 242
drag, startPoint x: 214, startPoint y: 123, endPoint x: 214, endPoint y: 111, distance: 12.3
click at [214, 111] on div "gpt-4o-mini" at bounding box center [201, 108] width 46 height 8
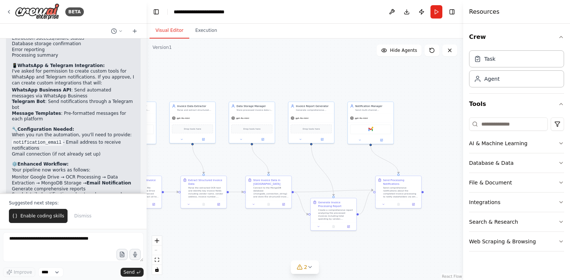
drag, startPoint x: 294, startPoint y: 79, endPoint x: 156, endPoint y: 85, distance: 138.5
click at [156, 85] on div ".deletable-edge-delete-btn { width: 20px; height: 20px; border: 0px solid #ffff…" at bounding box center [305, 160] width 316 height 242
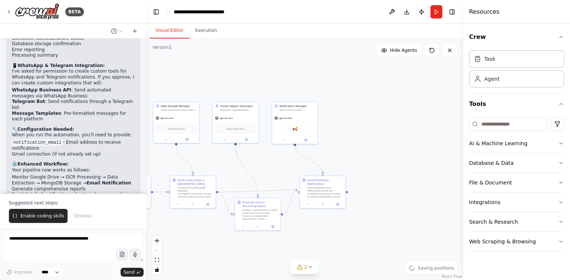
drag, startPoint x: 315, startPoint y: 85, endPoint x: 239, endPoint y: 85, distance: 75.7
click at [239, 85] on div ".deletable-edge-delete-btn { width: 20px; height: 20px; border: 0px solid #ffff…" at bounding box center [305, 160] width 316 height 242
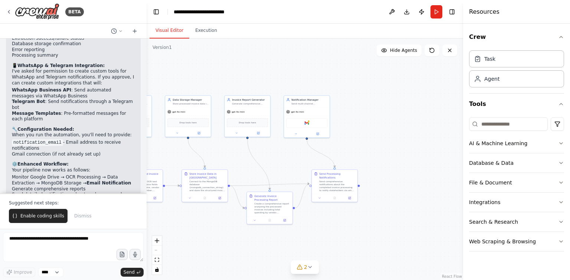
drag, startPoint x: 364, startPoint y: 118, endPoint x: 375, endPoint y: 112, distance: 13.4
click at [375, 112] on div ".deletable-edge-delete-btn { width: 20px; height: 20px; border: 0px solid #ffff…" at bounding box center [305, 160] width 316 height 242
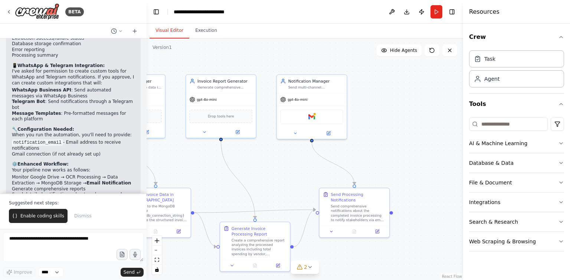
drag, startPoint x: 349, startPoint y: 108, endPoint x: 376, endPoint y: 153, distance: 51.9
click at [376, 153] on div ".deletable-edge-delete-btn { width: 20px; height: 20px; border: 0px solid #ffff…" at bounding box center [305, 160] width 316 height 242
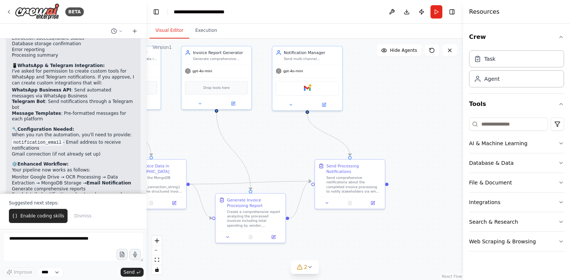
drag, startPoint x: 376, startPoint y: 153, endPoint x: 371, endPoint y: 124, distance: 28.9
click at [371, 124] on div ".deletable-edge-delete-btn { width: 20px; height: 20px; border: 0px solid #ffff…" at bounding box center [305, 160] width 316 height 242
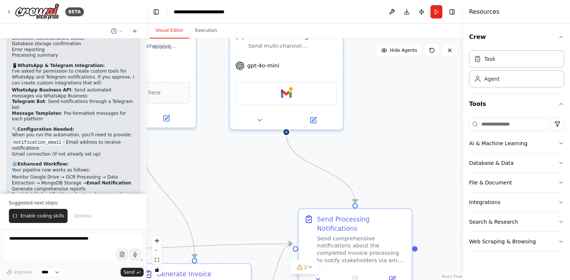
drag, startPoint x: 364, startPoint y: 125, endPoint x: 378, endPoint y: 172, distance: 48.8
click at [378, 172] on div ".deletable-edge-delete-btn { width: 20px; height: 20px; border: 0px solid #ffff…" at bounding box center [305, 160] width 316 height 242
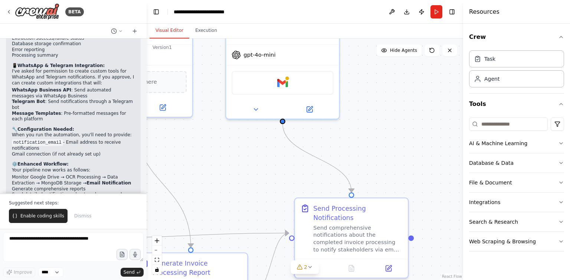
drag, startPoint x: 398, startPoint y: 139, endPoint x: 391, endPoint y: 113, distance: 27.5
click at [391, 113] on div ".deletable-edge-delete-btn { width: 20px; height: 20px; border: 0px solid #ffff…" at bounding box center [305, 160] width 316 height 242
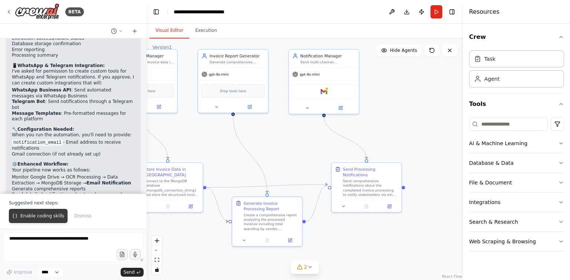
click at [41, 221] on button "Enable coding skills" at bounding box center [38, 216] width 59 height 14
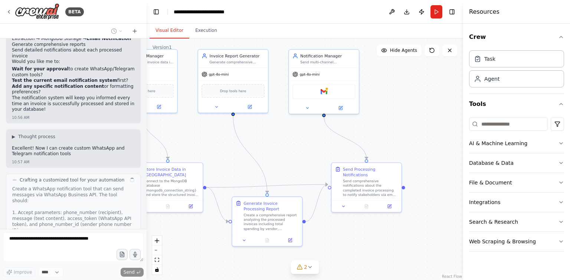
scroll to position [2297, 0]
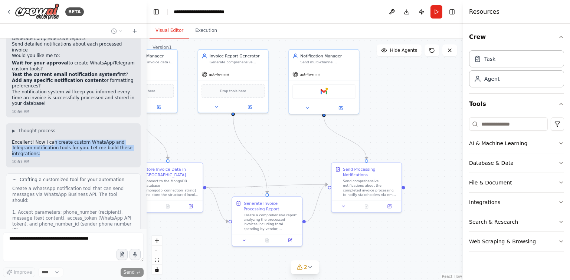
drag, startPoint x: 48, startPoint y: 64, endPoint x: 131, endPoint y: 66, distance: 83.1
click at [131, 124] on div "▶ Thought process Excellent! Now I can create custom WhatsApp and Telegram noti…" at bounding box center [73, 146] width 135 height 45
drag, startPoint x: 131, startPoint y: 70, endPoint x: 11, endPoint y: 61, distance: 120.1
click at [11, 124] on div "▶ Thought process Excellent! Now I can create custom WhatsApp and Telegram noti…" at bounding box center [73, 146] width 135 height 45
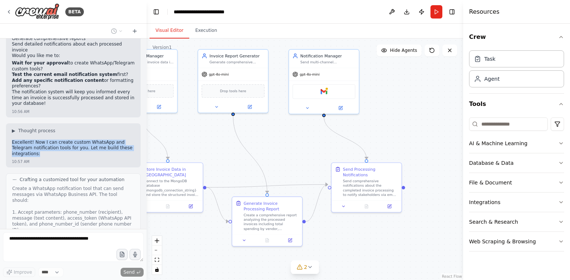
click at [11, 124] on div "▶ Thought process Excellent! Now I can create custom WhatsApp and Telegram noti…" at bounding box center [73, 146] width 135 height 45
drag, startPoint x: 11, startPoint y: 61, endPoint x: 141, endPoint y: 68, distance: 130.4
click at [141, 68] on div "i want to create a full piepling for rocessing my invoices by using some of the…" at bounding box center [73, 134] width 147 height 191
click at [128, 140] on p "Excellent! Now I can create custom WhatsApp and Telegram notification tools for…" at bounding box center [73, 148] width 123 height 17
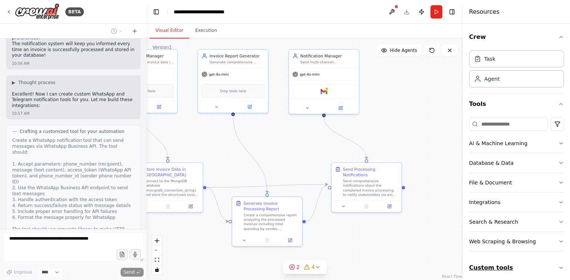
click at [499, 270] on button "Custom tools" at bounding box center [516, 268] width 95 height 21
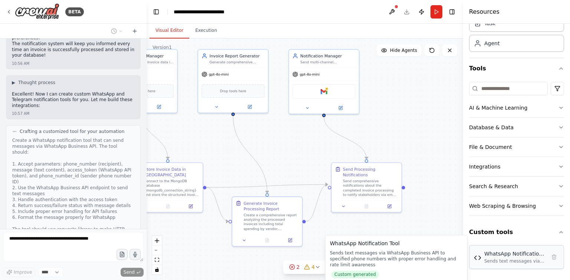
scroll to position [2480, 0]
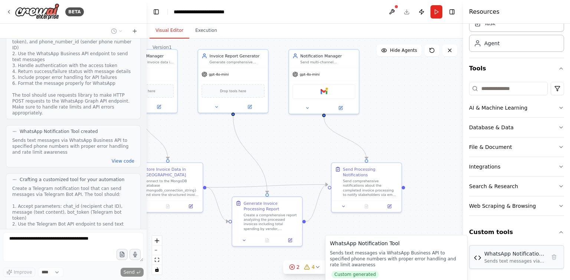
click at [508, 259] on div "Sends text messages via WhatsApp Business API to specified phone numbers with p…" at bounding box center [515, 262] width 62 height 6
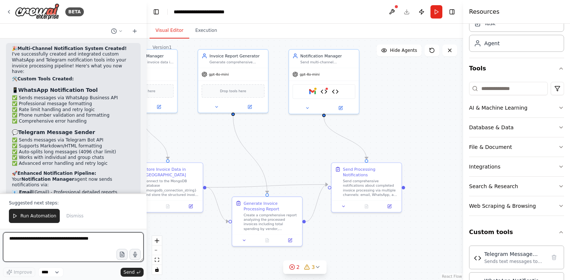
scroll to position [3008, 0]
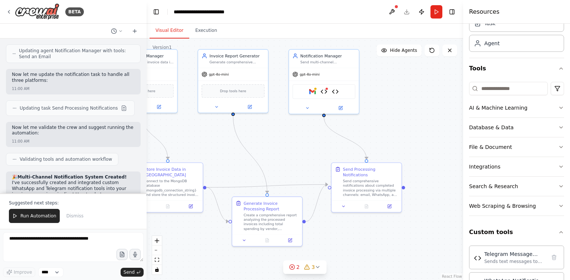
drag, startPoint x: 18, startPoint y: 99, endPoint x: 92, endPoint y: 123, distance: 77.9
click at [92, 224] on ul "✅ Sends messages via WhatsApp Business API ✅ Professional message formatting ✅ …" at bounding box center [73, 238] width 123 height 29
click at [82, 247] on li "✅ Comprehensive error handling" at bounding box center [73, 250] width 123 height 6
drag, startPoint x: 83, startPoint y: 123, endPoint x: 9, endPoint y: 96, distance: 78.7
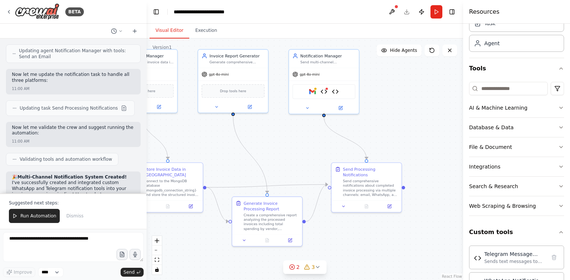
drag, startPoint x: 105, startPoint y: 165, endPoint x: 43, endPoint y: 133, distance: 68.9
click at [12, 266] on ul "✅ Sends messages via Telegram Bot API ✅ Supports Markdown/HTML formatting ✅ Aut…" at bounding box center [73, 280] width 123 height 29
drag, startPoint x: 92, startPoint y: 125, endPoint x: 11, endPoint y: 96, distance: 85.8
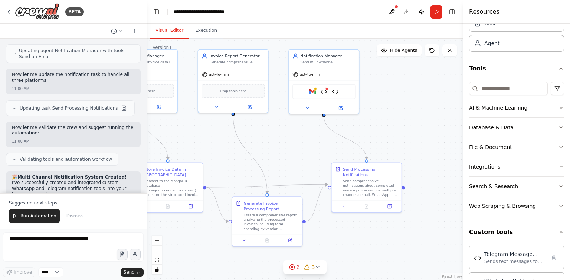
click at [74, 242] on li "✅ Phone number validation and formatting" at bounding box center [73, 245] width 123 height 6
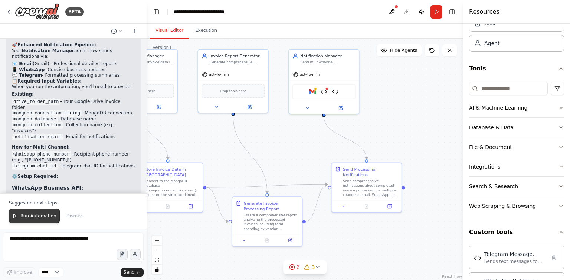
click at [50, 214] on span "Run Automation" at bounding box center [38, 216] width 36 height 6
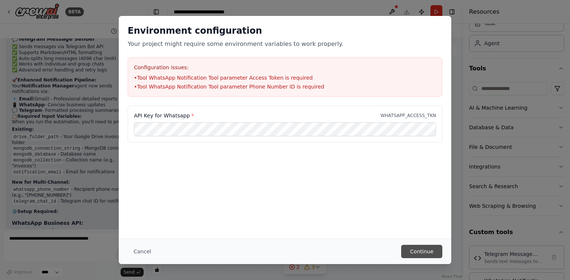
click at [422, 248] on button "Continue" at bounding box center [421, 251] width 41 height 13
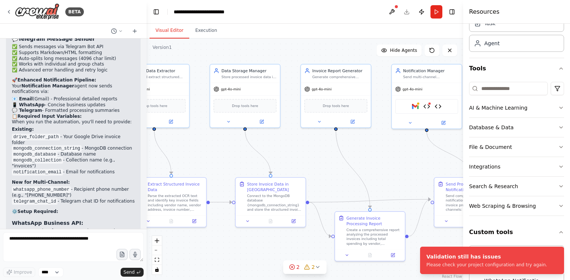
drag, startPoint x: 288, startPoint y: 148, endPoint x: 390, endPoint y: 163, distance: 103.8
click at [390, 163] on div ".deletable-edge-delete-btn { width: 20px; height: 20px; border: 0px solid #ffff…" at bounding box center [305, 160] width 316 height 242
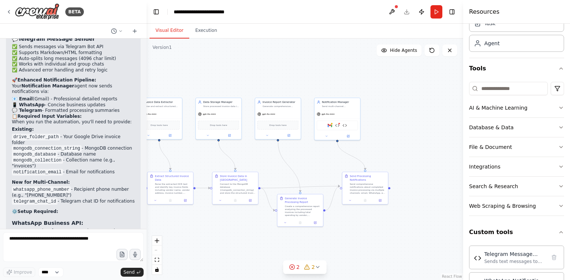
drag, startPoint x: 310, startPoint y: 155, endPoint x: 303, endPoint y: 162, distance: 9.2
click at [258, 160] on div ".deletable-edge-delete-btn { width: 20px; height: 20px; border: 0px solid #ffff…" at bounding box center [305, 160] width 316 height 242
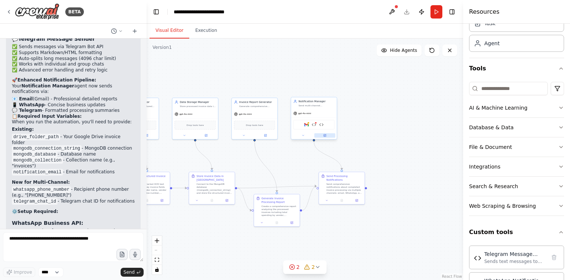
drag, startPoint x: 342, startPoint y: 159, endPoint x: 322, endPoint y: 135, distance: 31.1
click at [316, 158] on div ".deletable-edge-delete-btn { width: 20px; height: 20px; border: 0px solid #ffff…" at bounding box center [305, 160] width 316 height 242
click at [316, 125] on div "Gmail WhatsApp Notification Tool Telegram Message Sender" at bounding box center [313, 125] width 41 height 10
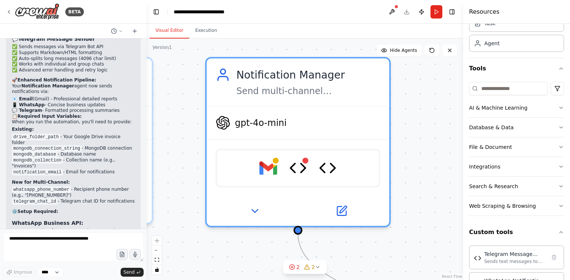
scroll to position [62, 0]
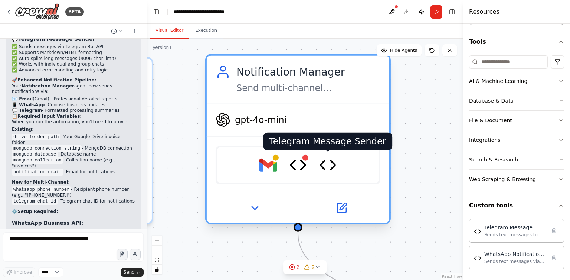
click at [327, 161] on img at bounding box center [328, 166] width 18 height 18
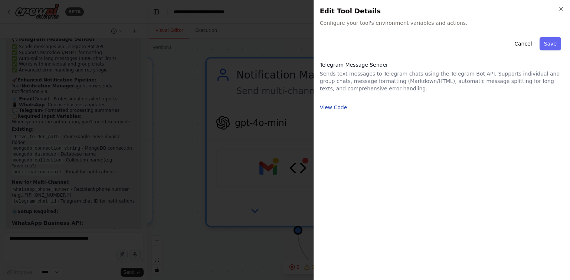
click at [335, 107] on button "View Code" at bounding box center [333, 107] width 27 height 7
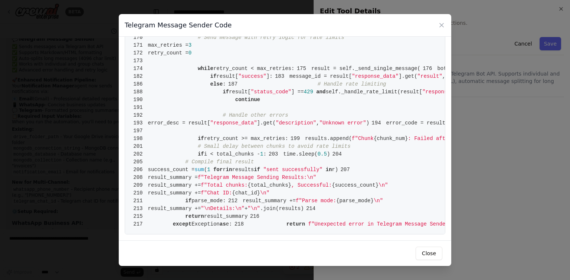
scroll to position [0, 0]
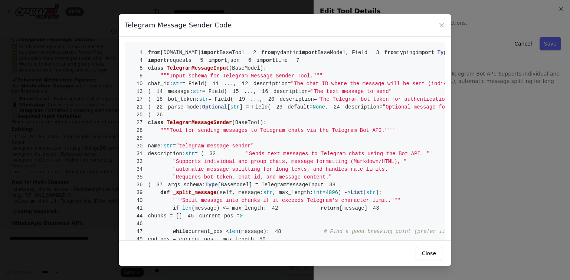
drag, startPoint x: 147, startPoint y: 106, endPoint x: 186, endPoint y: 236, distance: 135.8
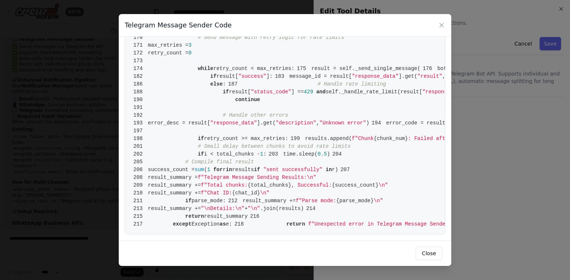
scroll to position [1394, 0]
click at [440, 24] on icon at bounding box center [441, 25] width 7 height 7
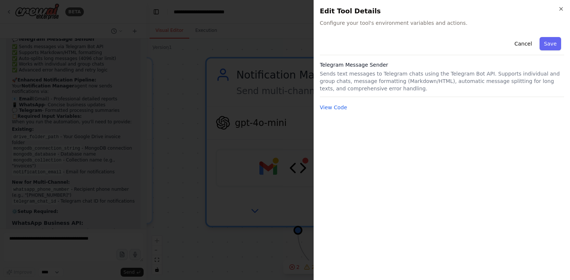
click at [269, 143] on div at bounding box center [285, 140] width 570 height 280
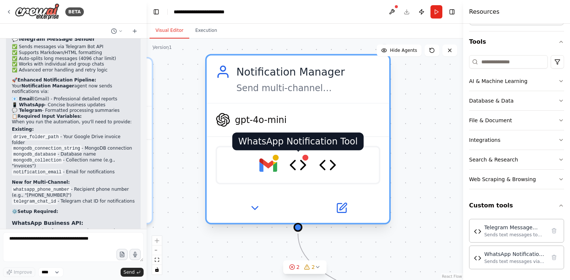
click at [304, 164] on img at bounding box center [298, 166] width 18 height 18
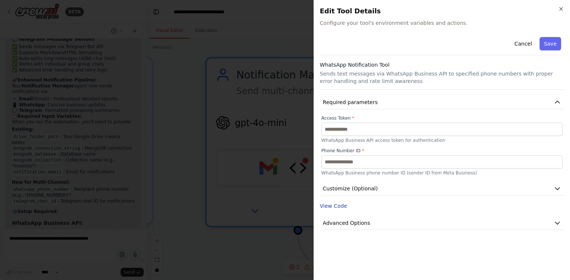
click at [331, 203] on button "View Code" at bounding box center [333, 206] width 27 height 7
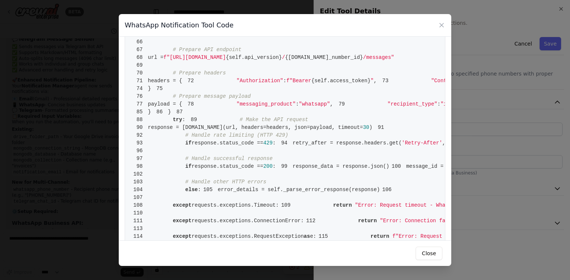
scroll to position [0, 0]
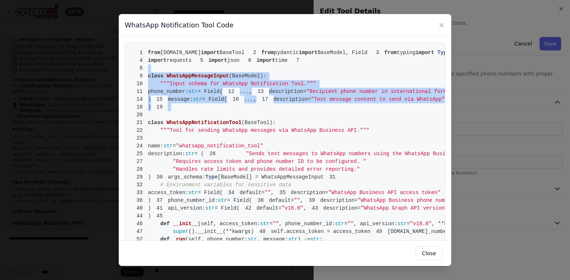
drag, startPoint x: 150, startPoint y: 110, endPoint x: 271, endPoint y: 197, distance: 149.3
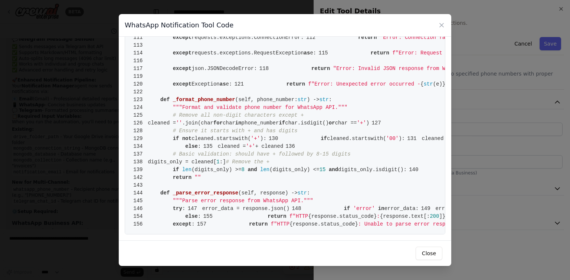
scroll to position [1047, 0]
click at [444, 23] on icon at bounding box center [441, 25] width 7 height 7
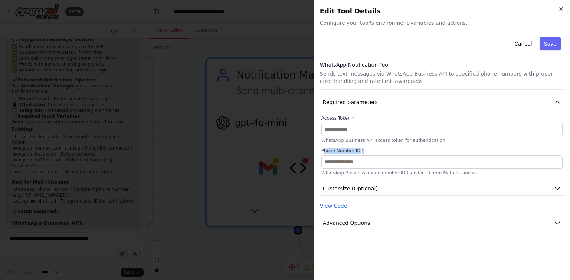
drag, startPoint x: 322, startPoint y: 150, endPoint x: 361, endPoint y: 150, distance: 38.2
click at [361, 150] on label "Phone Number ID *" at bounding box center [441, 151] width 241 height 6
click at [362, 150] on span "*" at bounding box center [363, 150] width 2 height 5
drag, startPoint x: 325, startPoint y: 117, endPoint x: 357, endPoint y: 115, distance: 32.4
click at [357, 115] on div "Cancel Save WhatsApp Notification Tool Sends text messages via WhatsApp Busines…" at bounding box center [442, 132] width 244 height 196
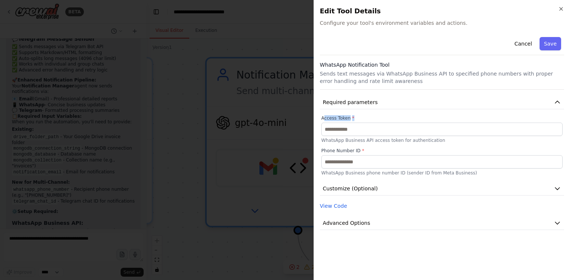
click at [361, 115] on div "Cancel Save WhatsApp Notification Tool Sends text messages via WhatsApp Busines…" at bounding box center [442, 132] width 244 height 196
click at [524, 221] on button "Advanced Options" at bounding box center [442, 224] width 244 height 14
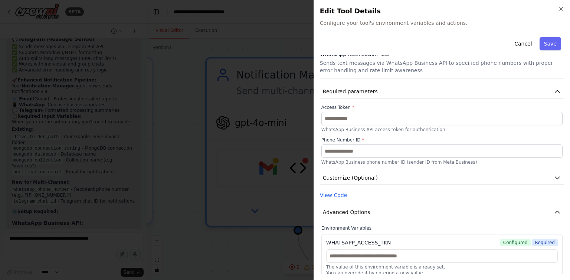
scroll to position [17, 0]
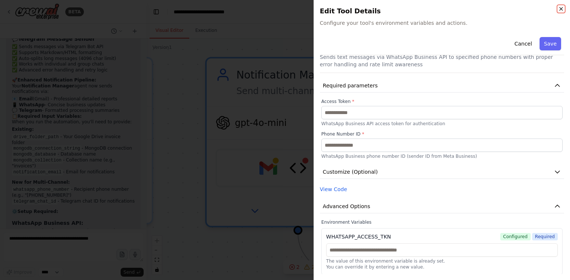
click at [560, 7] on icon "button" at bounding box center [560, 8] width 3 height 3
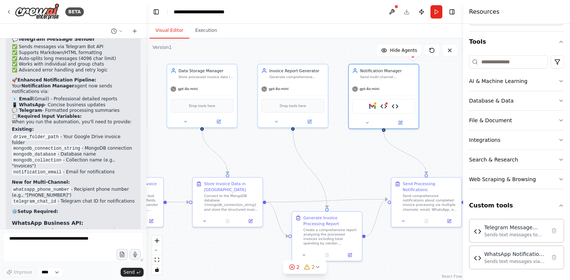
drag, startPoint x: 240, startPoint y: 155, endPoint x: 350, endPoint y: 140, distance: 110.8
click at [350, 140] on div ".deletable-edge-delete-btn { width: 20px; height: 20px; border: 0px solid #ffff…" at bounding box center [305, 160] width 316 height 242
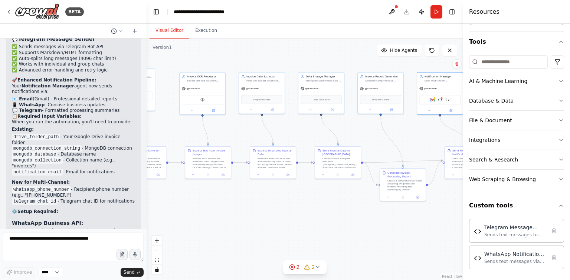
drag, startPoint x: 294, startPoint y: 167, endPoint x: 367, endPoint y: 145, distance: 76.8
click at [367, 145] on div ".deletable-edge-delete-btn { width: 20px; height: 20px; border: 0px solid #ffff…" at bounding box center [305, 160] width 316 height 242
drag, startPoint x: 298, startPoint y: 129, endPoint x: 328, endPoint y: 129, distance: 30.4
click at [328, 129] on div ".deletable-edge-delete-btn { width: 20px; height: 20px; border: 0px solid #ffff…" at bounding box center [305, 160] width 316 height 242
click at [298, 126] on div ".deletable-edge-delete-btn { width: 20px; height: 20px; border: 0px solid #ffff…" at bounding box center [305, 160] width 316 height 242
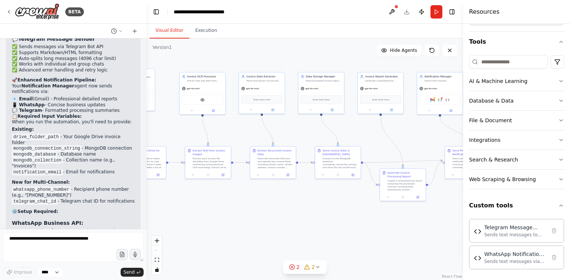
click at [287, 209] on div ".deletable-edge-delete-btn { width: 20px; height: 20px; border: 0px solid #ffff…" at bounding box center [305, 160] width 316 height 242
click at [294, 197] on div ".deletable-edge-delete-btn { width: 20px; height: 20px; border: 0px solid #ffff…" at bounding box center [305, 160] width 316 height 242
click at [299, 58] on div ".deletable-edge-delete-btn { width: 20px; height: 20px; border: 0px solid #ffff…" at bounding box center [305, 160] width 316 height 242
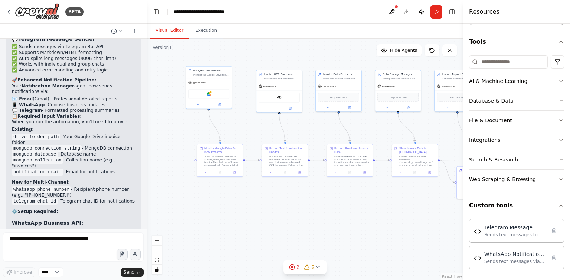
drag, startPoint x: 294, startPoint y: 209, endPoint x: 371, endPoint y: 206, distance: 76.8
click at [371, 206] on div ".deletable-edge-delete-btn { width: 20px; height: 20px; border: 0px solid #ffff…" at bounding box center [305, 160] width 316 height 242
click at [293, 194] on div ".deletable-edge-delete-btn { width: 20px; height: 20px; border: 0px solid #ffff…" at bounding box center [305, 160] width 316 height 242
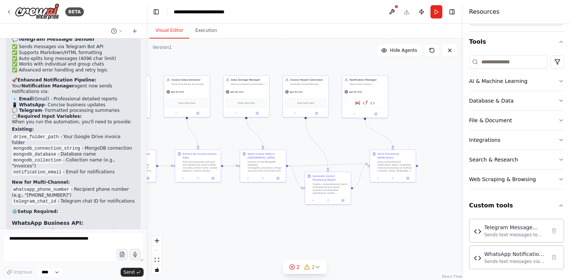
drag, startPoint x: 340, startPoint y: 200, endPoint x: 185, endPoint y: 206, distance: 155.2
click at [185, 206] on div ".deletable-edge-delete-btn { width: 20px; height: 20px; border: 0px solid #ffff…" at bounding box center [305, 160] width 316 height 242
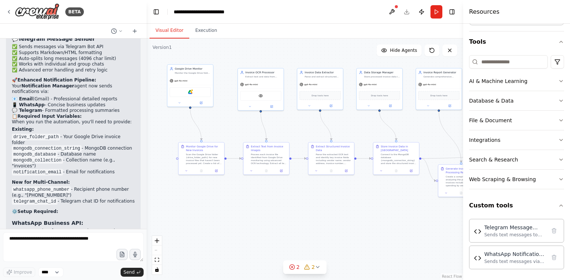
drag, startPoint x: 214, startPoint y: 200, endPoint x: 350, endPoint y: 192, distance: 136.8
click at [350, 192] on div ".deletable-edge-delete-btn { width: 20px; height: 20px; border: 0px solid #ffff…" at bounding box center [305, 160] width 316 height 242
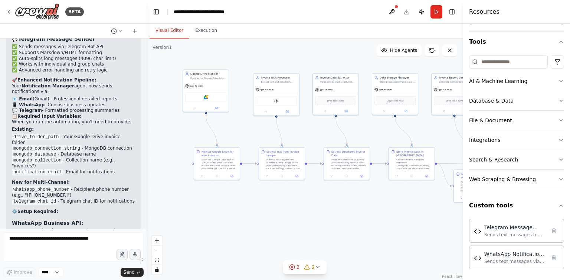
drag, startPoint x: 292, startPoint y: 202, endPoint x: 312, endPoint y: 208, distance: 21.0
click at [312, 208] on div ".deletable-edge-delete-btn { width: 20px; height: 20px; border: 0px solid #ffff…" at bounding box center [305, 160] width 316 height 242
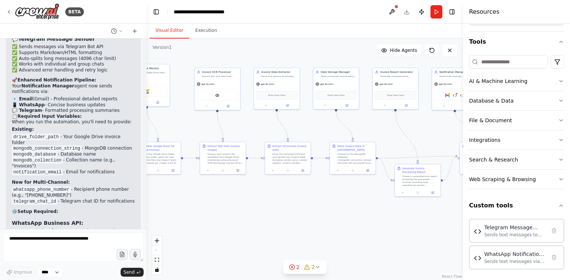
drag, startPoint x: 316, startPoint y: 216, endPoint x: 252, endPoint y: 209, distance: 64.2
click at [252, 209] on div ".deletable-edge-delete-btn { width: 20px; height: 20px; border: 0px solid #ffff…" at bounding box center [305, 160] width 316 height 242
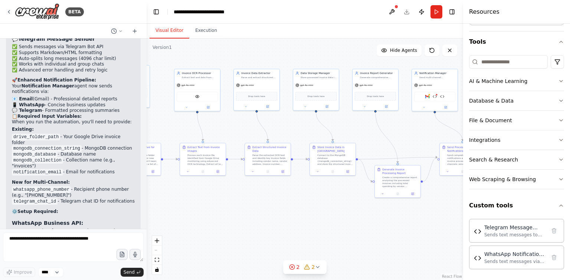
drag, startPoint x: 308, startPoint y: 211, endPoint x: 288, endPoint y: 214, distance: 19.8
click at [288, 214] on div ".deletable-edge-delete-btn { width: 20px; height: 20px; border: 0px solid #ffff…" at bounding box center [305, 160] width 316 height 242
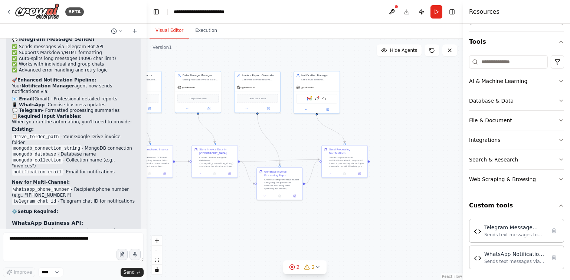
drag, startPoint x: 401, startPoint y: 215, endPoint x: 283, endPoint y: 216, distance: 118.0
click at [283, 216] on div ".deletable-edge-delete-btn { width: 20px; height: 20px; border: 0px solid #ffff…" at bounding box center [305, 160] width 316 height 242
click at [347, 218] on div ".deletable-edge-delete-btn { width: 20px; height: 20px; border: 0px solid #ffff…" at bounding box center [305, 160] width 316 height 242
drag, startPoint x: 348, startPoint y: 203, endPoint x: 335, endPoint y: 97, distance: 106.9
click at [349, 202] on div ".deletable-edge-delete-btn { width: 20px; height: 20px; border: 0px solid #ffff…" at bounding box center [305, 160] width 316 height 242
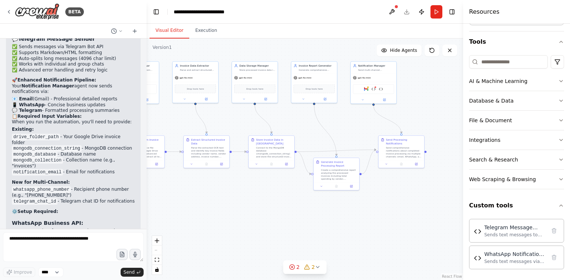
drag, startPoint x: 404, startPoint y: 134, endPoint x: 446, endPoint y: 108, distance: 49.3
click at [446, 108] on div ".deletable-edge-delete-btn { width: 20px; height: 20px; border: 0px solid #ffff…" at bounding box center [305, 160] width 316 height 242
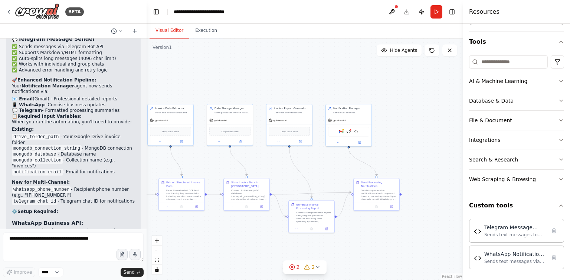
drag, startPoint x: 404, startPoint y: 198, endPoint x: 380, endPoint y: 239, distance: 47.3
click at [380, 239] on div ".deletable-edge-delete-btn { width: 20px; height: 20px; border: 0px solid #ffff…" at bounding box center [305, 160] width 316 height 242
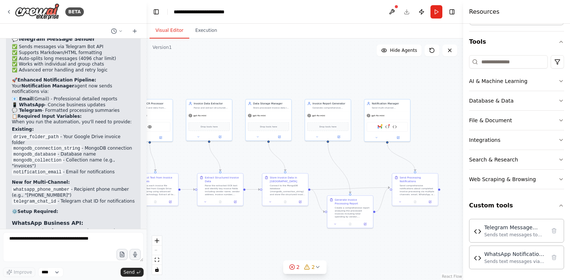
drag, startPoint x: 370, startPoint y: 235, endPoint x: 408, endPoint y: 230, distance: 38.9
click at [408, 230] on div ".deletable-edge-delete-btn { width: 20px; height: 20px; border: 0px solid #ffff…" at bounding box center [305, 160] width 316 height 242
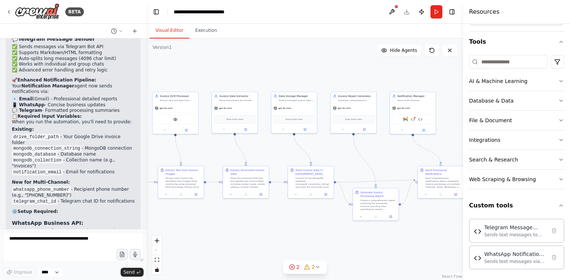
drag, startPoint x: 331, startPoint y: 239, endPoint x: 331, endPoint y: 143, distance: 96.1
click at [356, 230] on div ".deletable-edge-delete-btn { width: 20px; height: 20px; border: 0px solid #ffff…" at bounding box center [305, 160] width 316 height 242
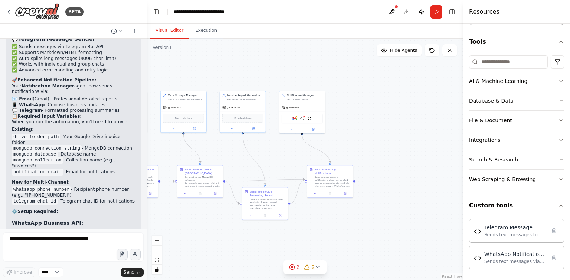
drag, startPoint x: 342, startPoint y: 73, endPoint x: 253, endPoint y: 71, distance: 88.7
click at [253, 71] on div ".deletable-edge-delete-btn { width: 20px; height: 20px; border: 0px solid #ffff…" at bounding box center [305, 160] width 316 height 242
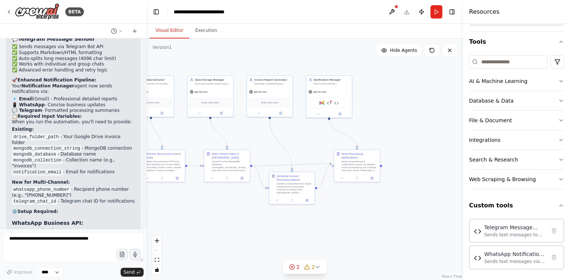
click at [401, 88] on div ".deletable-edge-delete-btn { width: 20px; height: 20px; border: 0px solid #ffff…" at bounding box center [305, 160] width 316 height 242
click at [370, 224] on div ".deletable-edge-delete-btn { width: 20px; height: 20px; border: 0px solid #ffff…" at bounding box center [305, 160] width 316 height 242
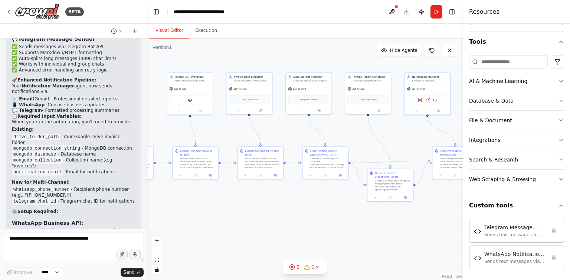
drag, startPoint x: 279, startPoint y: 234, endPoint x: 378, endPoint y: 232, distance: 98.4
click at [378, 232] on div ".deletable-edge-delete-btn { width: 20px; height: 20px; border: 0px solid #ffff…" at bounding box center [305, 160] width 316 height 242
click at [356, 228] on div ".deletable-edge-delete-btn { width: 20px; height: 20px; border: 0px solid #ffff…" at bounding box center [305, 160] width 316 height 242
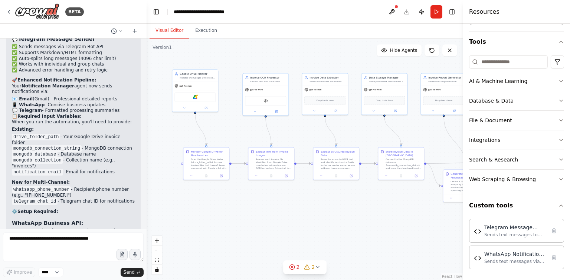
drag, startPoint x: 306, startPoint y: 231, endPoint x: 381, endPoint y: 232, distance: 75.7
click at [381, 232] on div ".deletable-edge-delete-btn { width: 20px; height: 20px; border: 0px solid #ffff…" at bounding box center [305, 160] width 316 height 242
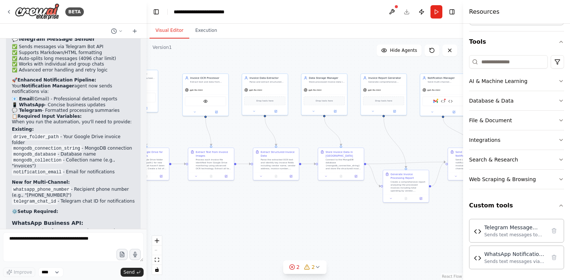
drag, startPoint x: 308, startPoint y: 219, endPoint x: 248, endPoint y: 220, distance: 60.1
click at [248, 220] on div ".deletable-edge-delete-btn { width: 20px; height: 20px; border: 0px solid #ffff…" at bounding box center [305, 160] width 316 height 242
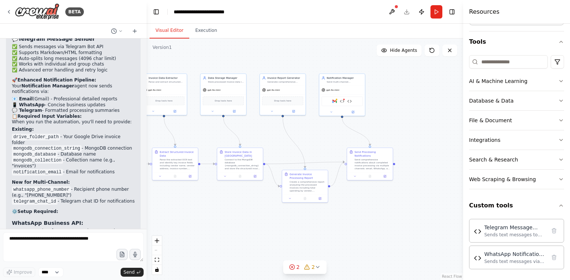
drag, startPoint x: 349, startPoint y: 224, endPoint x: 259, endPoint y: 224, distance: 90.2
click at [259, 224] on div ".deletable-edge-delete-btn { width: 20px; height: 20px; border: 0px solid #ffff…" at bounding box center [305, 160] width 316 height 242
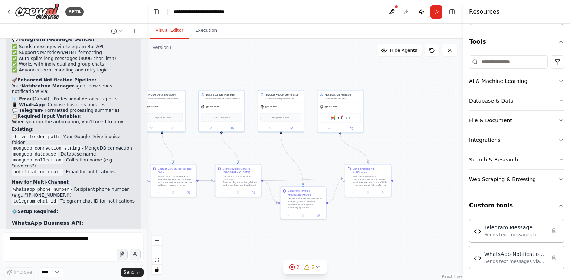
drag, startPoint x: 326, startPoint y: 225, endPoint x: 325, endPoint y: 242, distance: 16.8
click at [325, 242] on div ".deletable-edge-delete-btn { width: 20px; height: 20px; border: 0px solid #ffff…" at bounding box center [305, 160] width 316 height 242
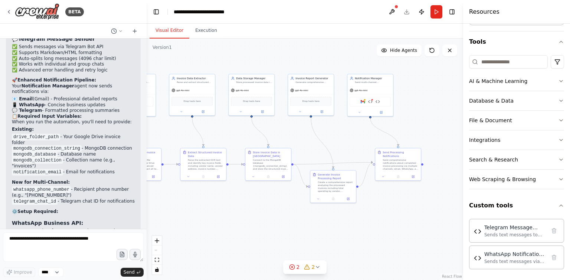
drag, startPoint x: 349, startPoint y: 237, endPoint x: 379, endPoint y: 221, distance: 34.2
click at [379, 221] on div ".deletable-edge-delete-btn { width: 20px; height: 20px; border: 0px solid #ffff…" at bounding box center [305, 160] width 316 height 242
click at [386, 227] on div ".deletable-edge-delete-btn { width: 20px; height: 20px; border: 0px solid #ffff…" at bounding box center [305, 160] width 316 height 242
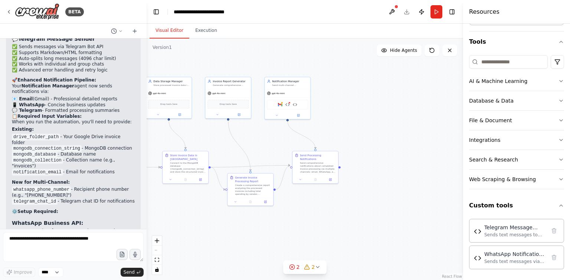
drag, startPoint x: 321, startPoint y: 216, endPoint x: 239, endPoint y: 219, distance: 82.8
click at [239, 219] on div ".deletable-edge-delete-btn { width: 20px; height: 20px; border: 0px solid #ffff…" at bounding box center [305, 160] width 316 height 242
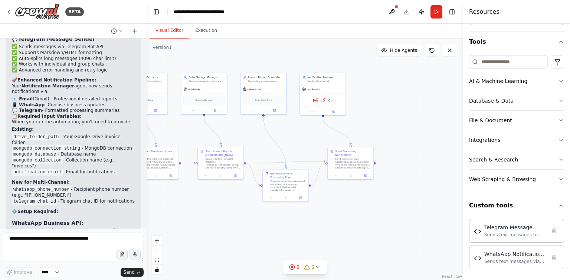
drag, startPoint x: 319, startPoint y: 236, endPoint x: 354, endPoint y: 232, distance: 35.5
click at [354, 232] on div ".deletable-edge-delete-btn { width: 20px; height: 20px; border: 0px solid #ffff…" at bounding box center [305, 160] width 316 height 242
click at [302, 232] on div ".deletable-edge-delete-btn { width: 20px; height: 20px; border: 0px solid #ffff…" at bounding box center [305, 160] width 316 height 242
